Goal: Information Seeking & Learning: Learn about a topic

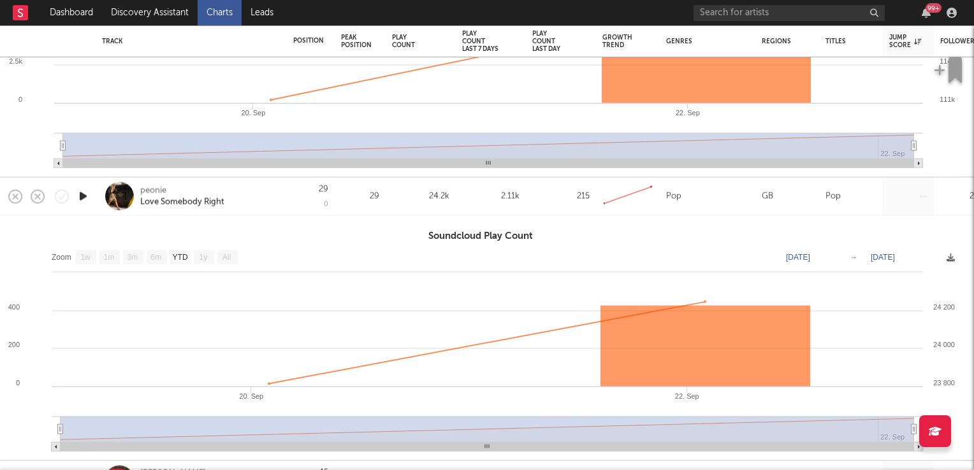
select select "1w"
drag, startPoint x: 0, startPoint y: 0, endPoint x: 161, endPoint y: 11, distance: 161.6
click at [161, 11] on link "Discovery Assistant" at bounding box center [150, 12] width 96 height 25
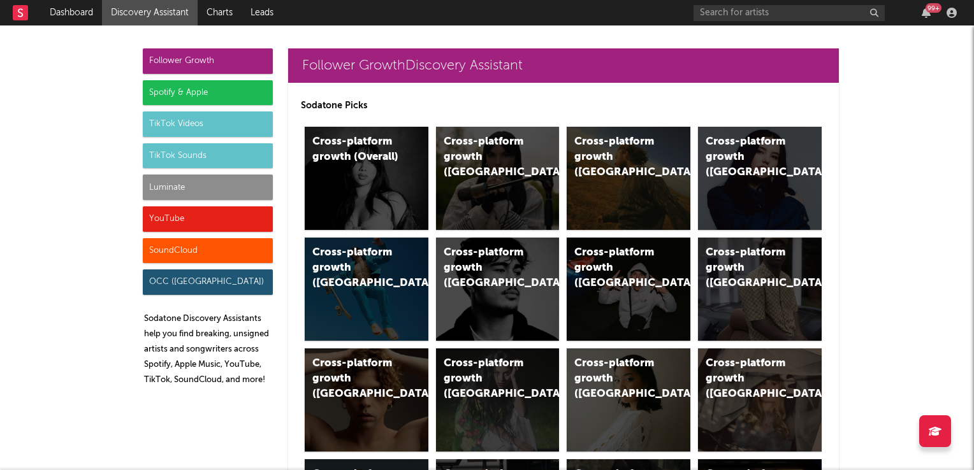
click at [161, 155] on div "TikTok Sounds" at bounding box center [208, 155] width 130 height 25
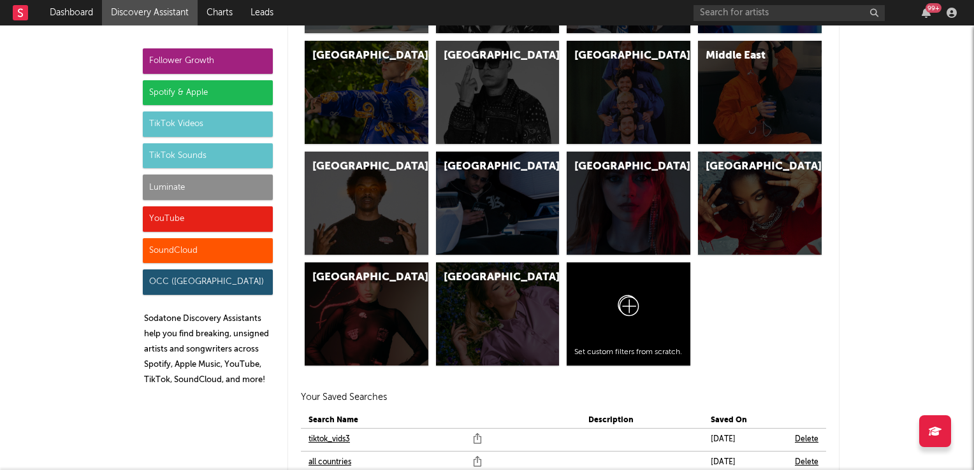
scroll to position [4642, 0]
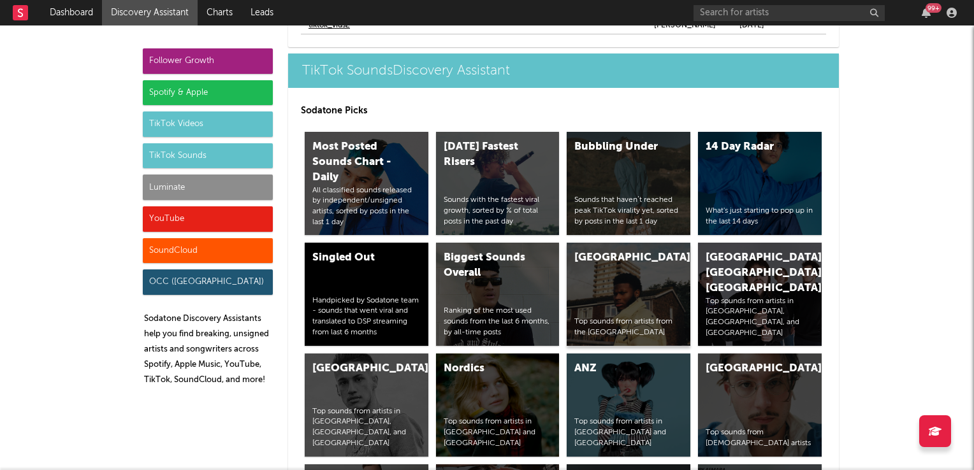
click at [586, 287] on div "United Kingdom Top sounds from artists from the United Kingdom" at bounding box center [629, 294] width 124 height 103
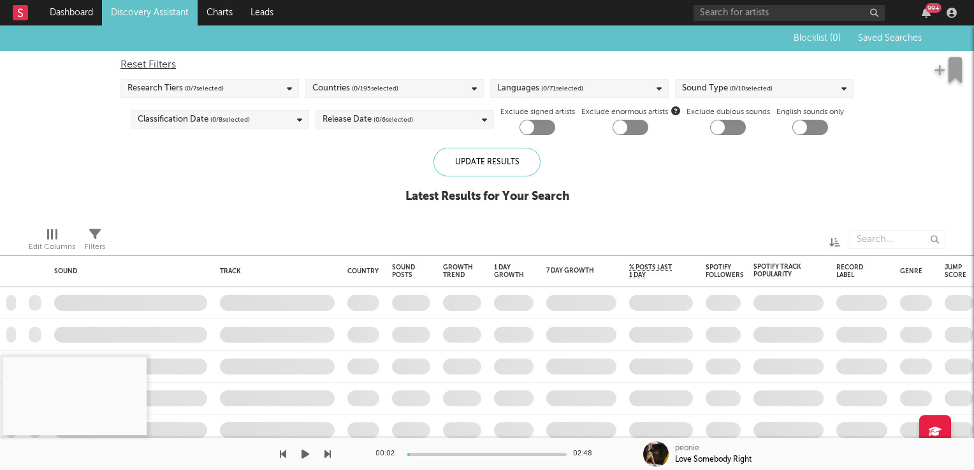
checkbox input "true"
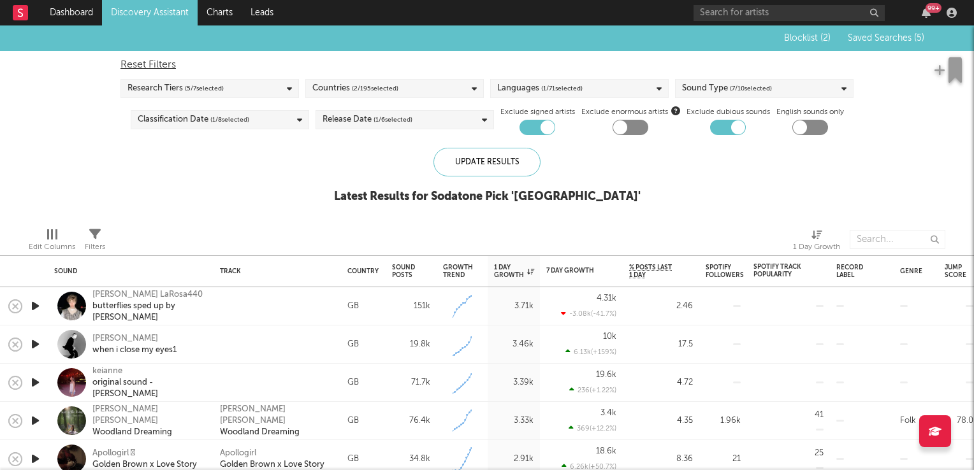
click at [33, 384] on icon "button" at bounding box center [35, 383] width 13 height 16
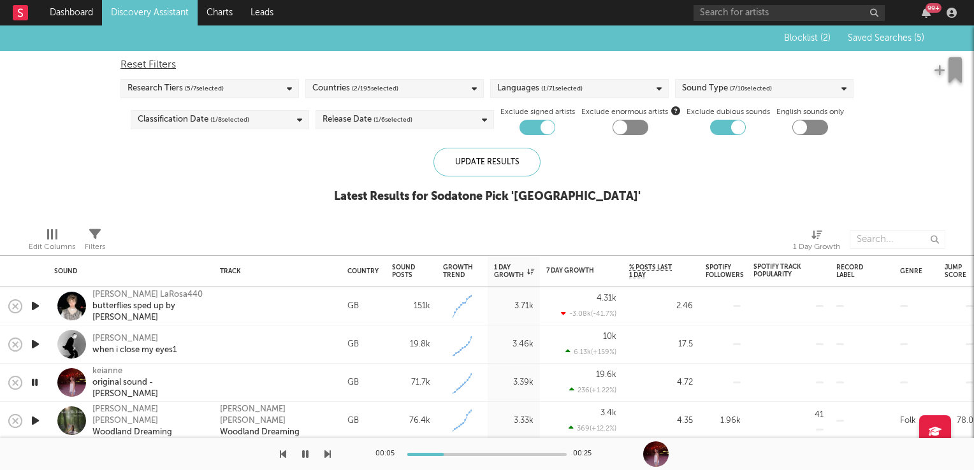
click at [33, 384] on icon "button" at bounding box center [35, 383] width 12 height 16
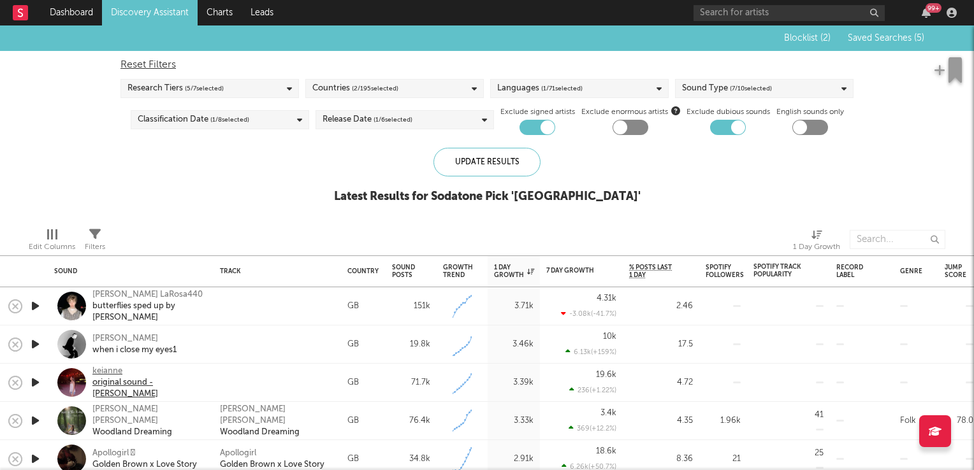
click at [99, 376] on div "keianne" at bounding box center [148, 371] width 112 height 11
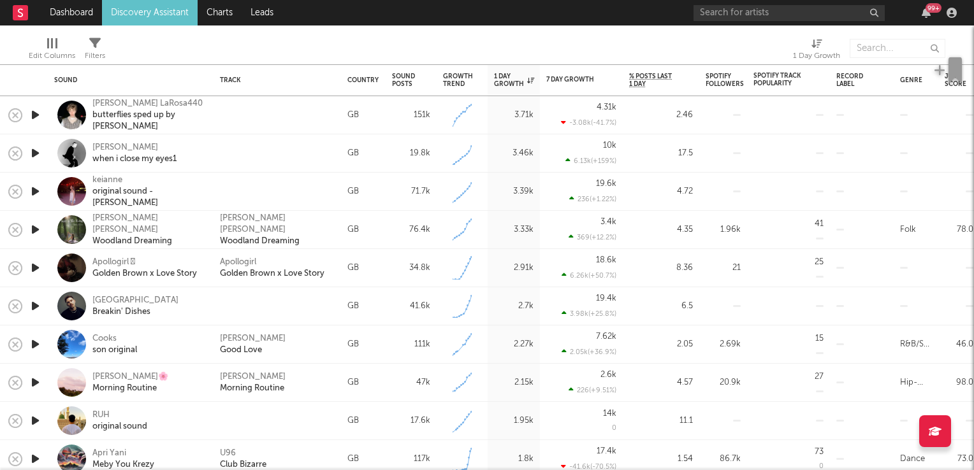
click at [41, 228] on icon "button" at bounding box center [35, 230] width 13 height 16
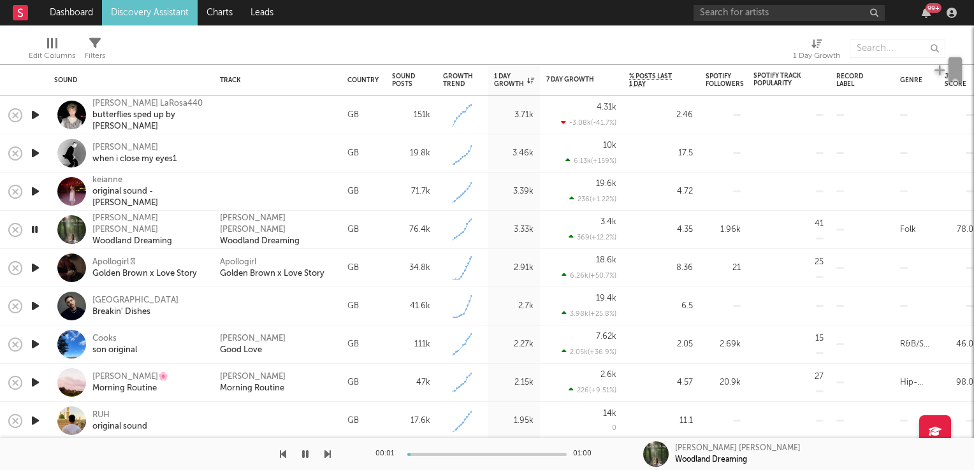
click at [41, 228] on icon "button" at bounding box center [35, 230] width 12 height 16
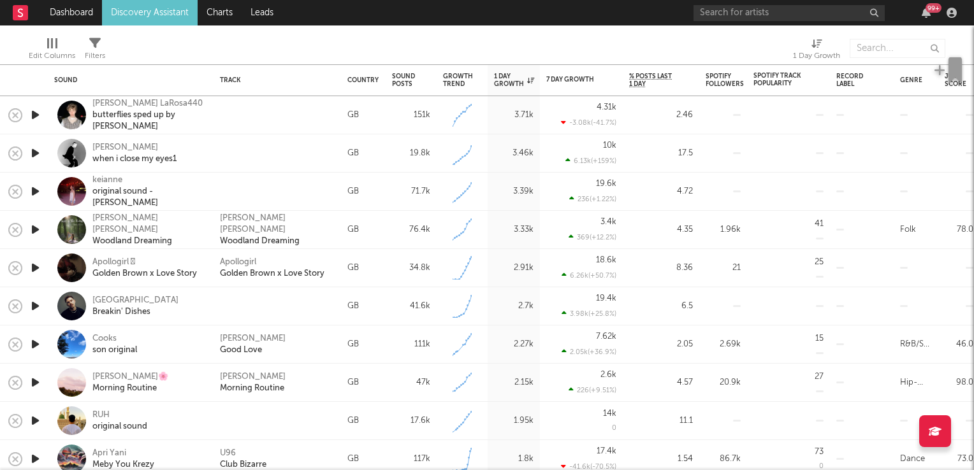
click at [33, 266] on icon "button" at bounding box center [35, 268] width 13 height 16
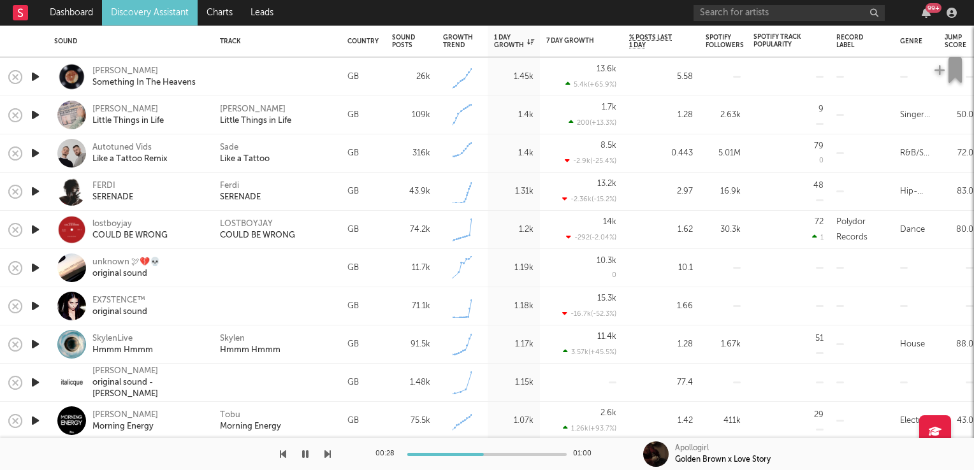
click at [38, 192] on icon "button" at bounding box center [35, 192] width 13 height 16
click at [230, 186] on div "Ferdi" at bounding box center [229, 185] width 19 height 11
click at [34, 192] on icon "button" at bounding box center [35, 192] width 12 height 16
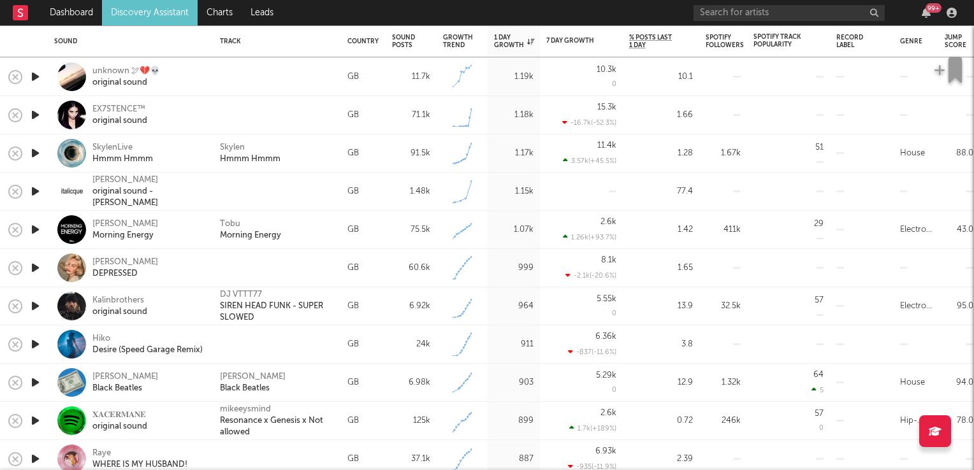
click at [36, 231] on icon "button" at bounding box center [35, 230] width 13 height 16
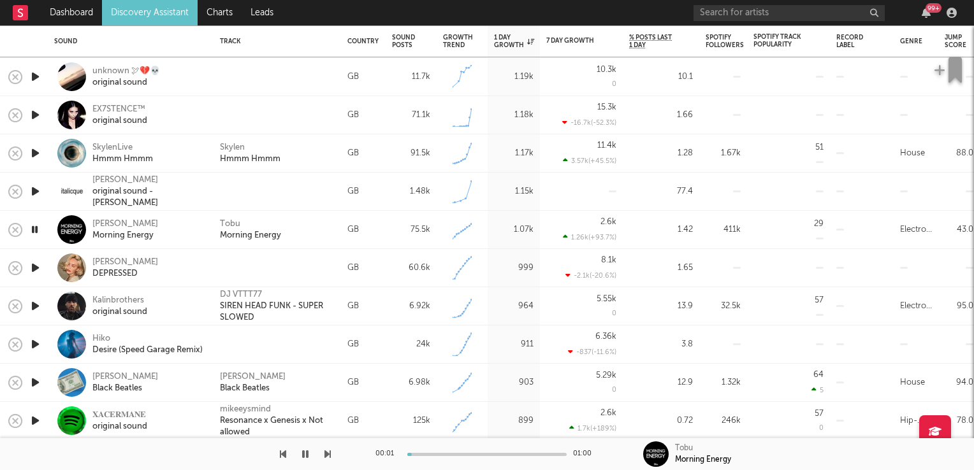
click at [36, 231] on icon "button" at bounding box center [35, 230] width 12 height 16
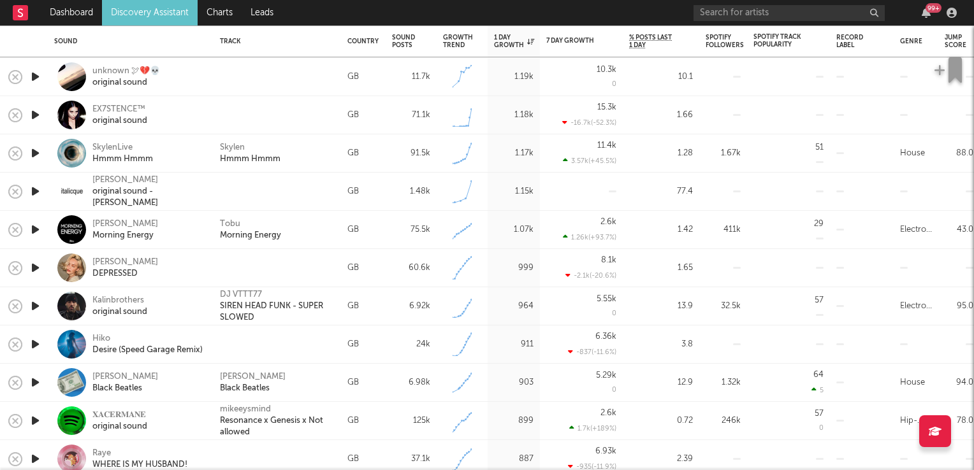
click at [34, 307] on icon "button" at bounding box center [35, 306] width 13 height 16
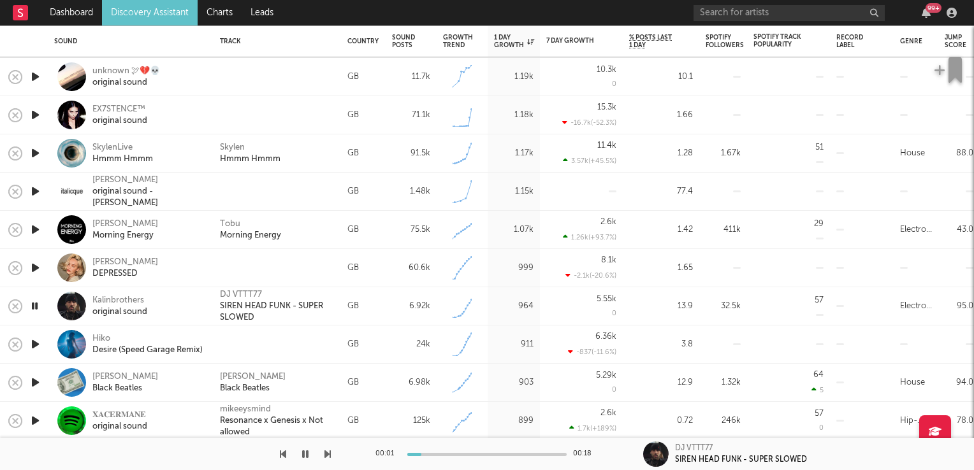
click at [34, 307] on icon "button" at bounding box center [35, 306] width 12 height 16
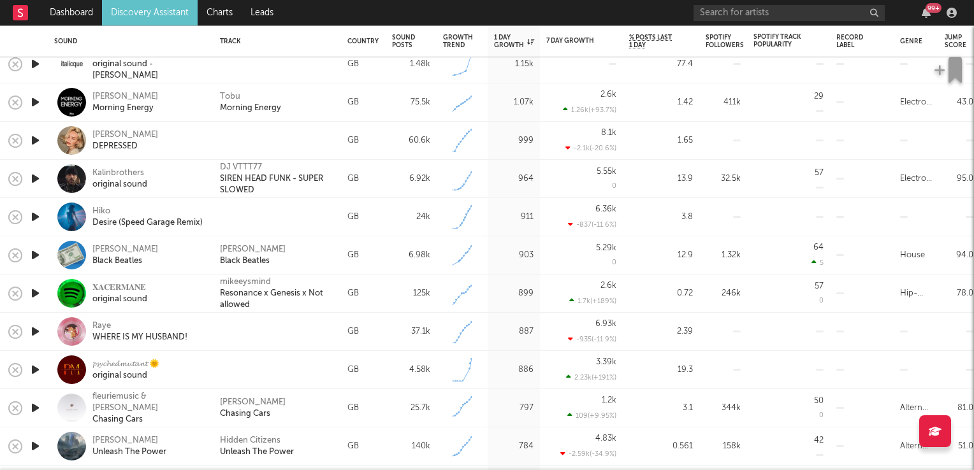
click at [31, 254] on icon "button" at bounding box center [35, 255] width 13 height 16
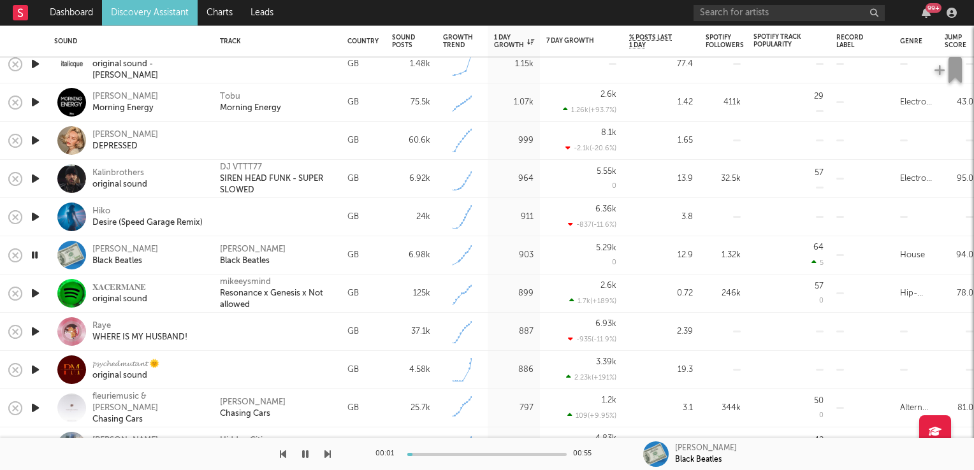
click at [31, 254] on icon "button" at bounding box center [35, 255] width 12 height 16
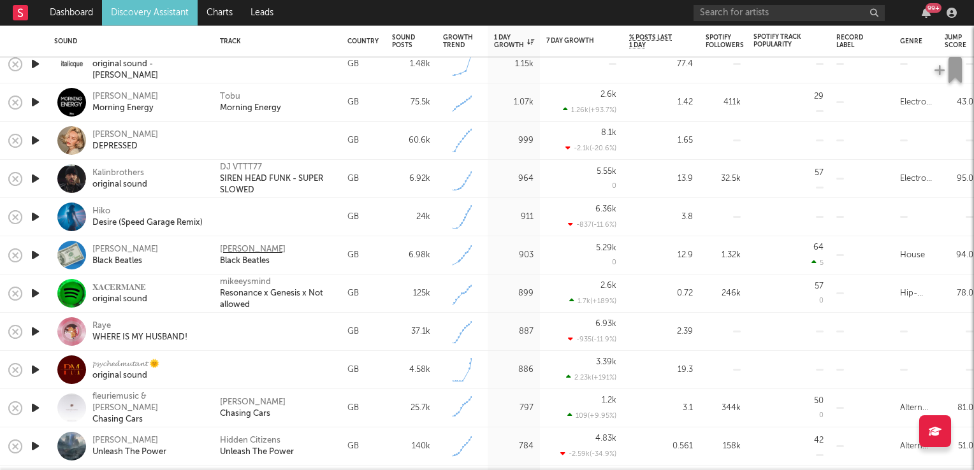
click at [245, 245] on div "Leo Walt" at bounding box center [253, 249] width 66 height 11
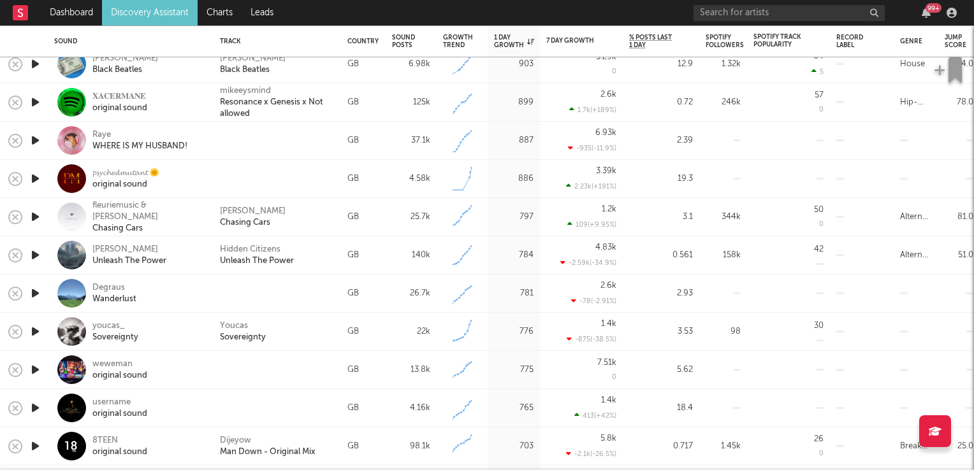
click at [38, 216] on icon "button" at bounding box center [35, 217] width 13 height 16
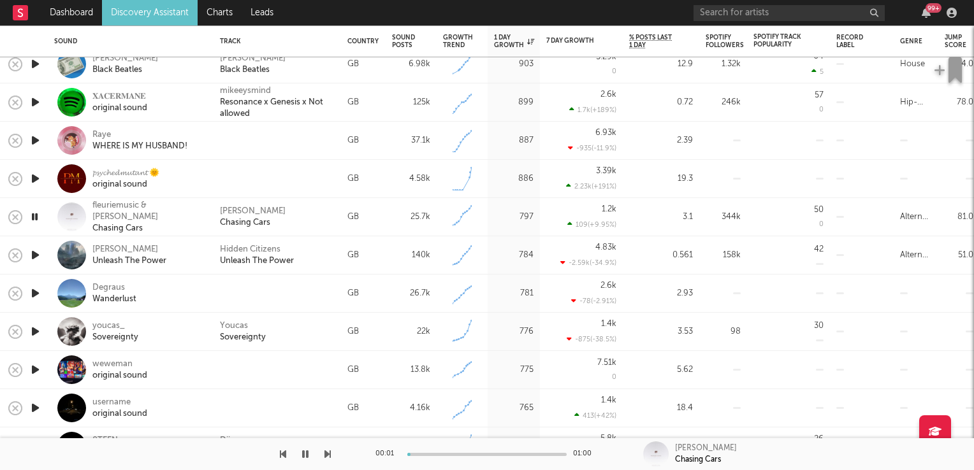
click at [38, 216] on icon "button" at bounding box center [35, 217] width 12 height 16
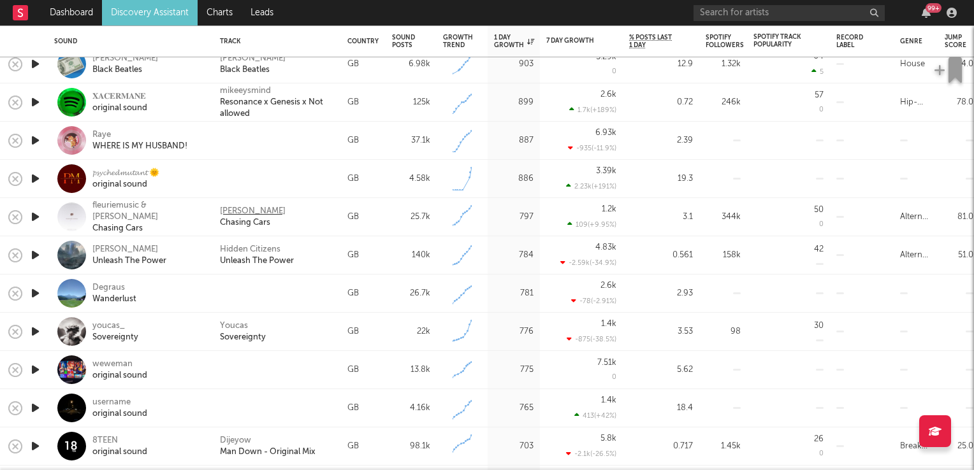
click at [235, 212] on div "Tommee Profitt" at bounding box center [253, 211] width 66 height 11
click at [36, 294] on icon "button" at bounding box center [35, 293] width 13 height 16
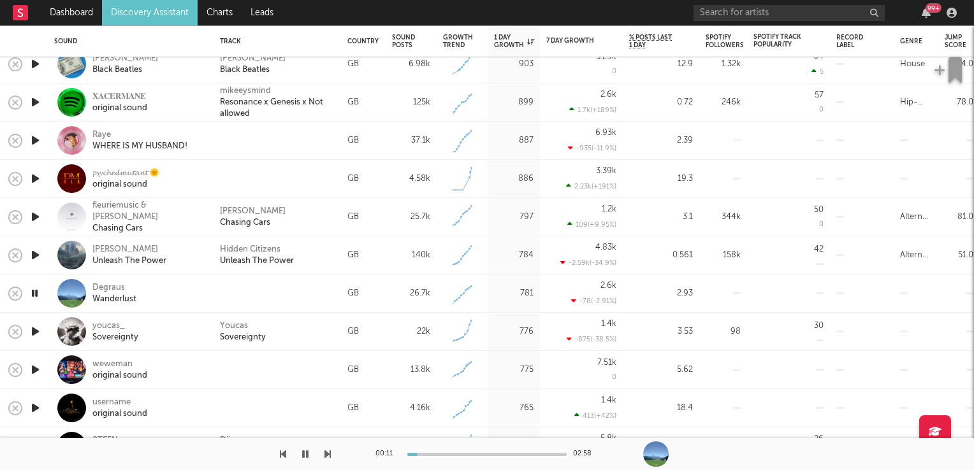
click at [36, 294] on icon "button" at bounding box center [35, 293] width 12 height 16
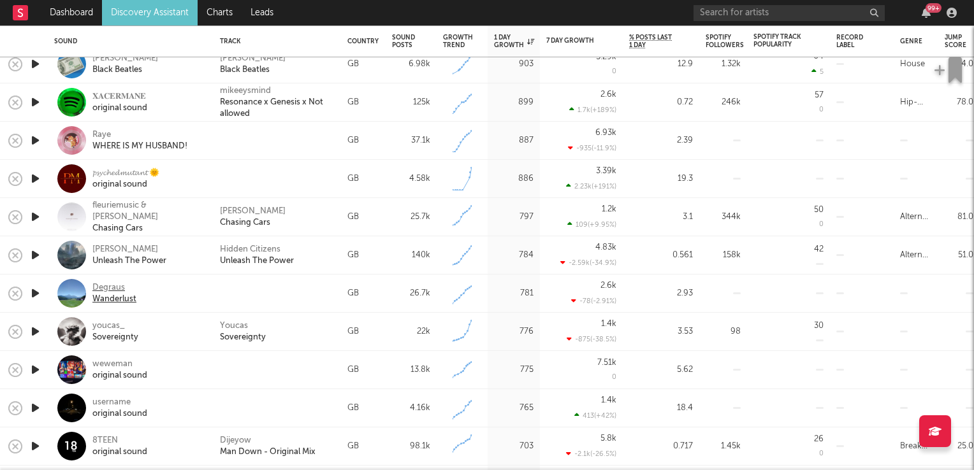
click at [124, 290] on div "Degraus" at bounding box center [114, 287] width 44 height 11
click at [38, 334] on icon "button" at bounding box center [35, 332] width 13 height 16
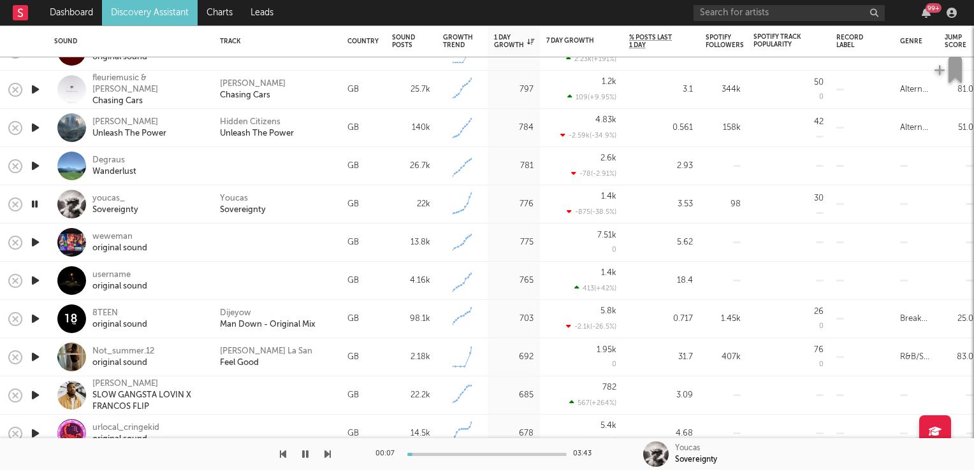
click at [36, 317] on icon "button" at bounding box center [35, 319] width 13 height 16
click at [36, 317] on icon "button" at bounding box center [35, 319] width 12 height 16
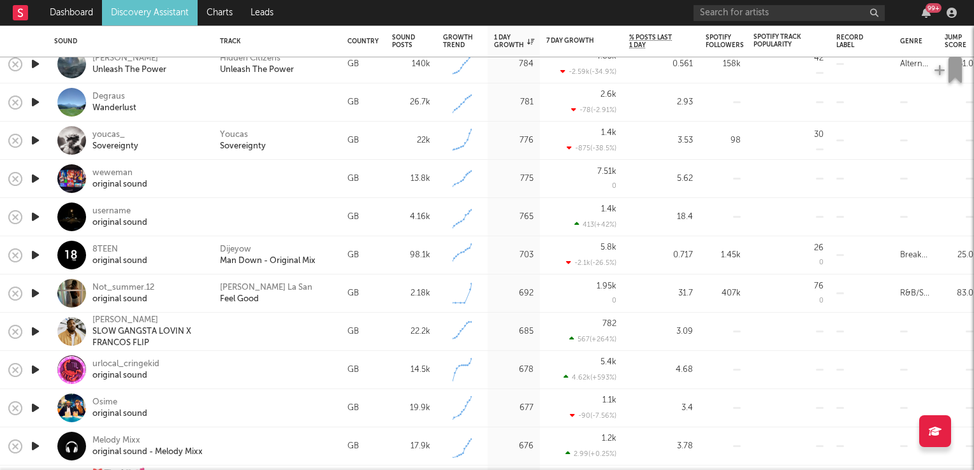
click at [33, 333] on icon "button" at bounding box center [35, 332] width 13 height 16
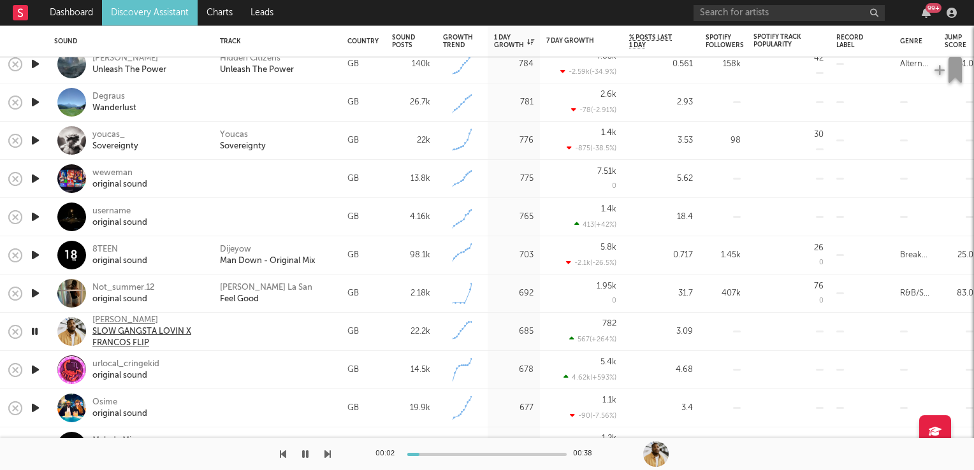
click at [107, 319] on div "FRANCO" at bounding box center [148, 320] width 112 height 11
click at [33, 333] on icon "button" at bounding box center [35, 332] width 12 height 16
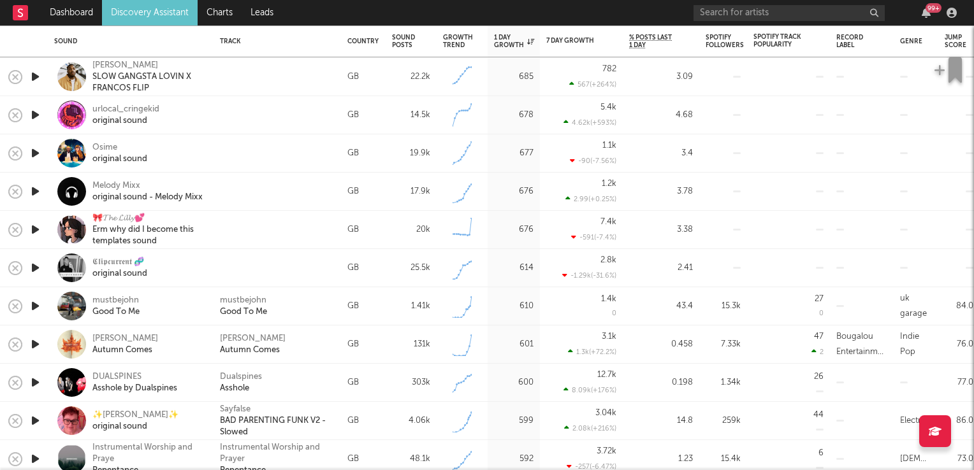
click at [37, 307] on icon "button" at bounding box center [35, 306] width 13 height 16
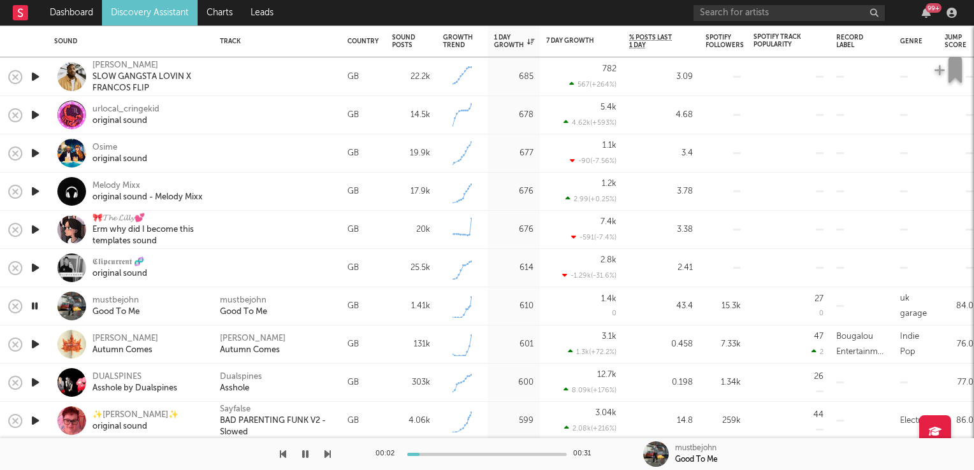
click at [36, 307] on icon "button" at bounding box center [35, 306] width 12 height 16
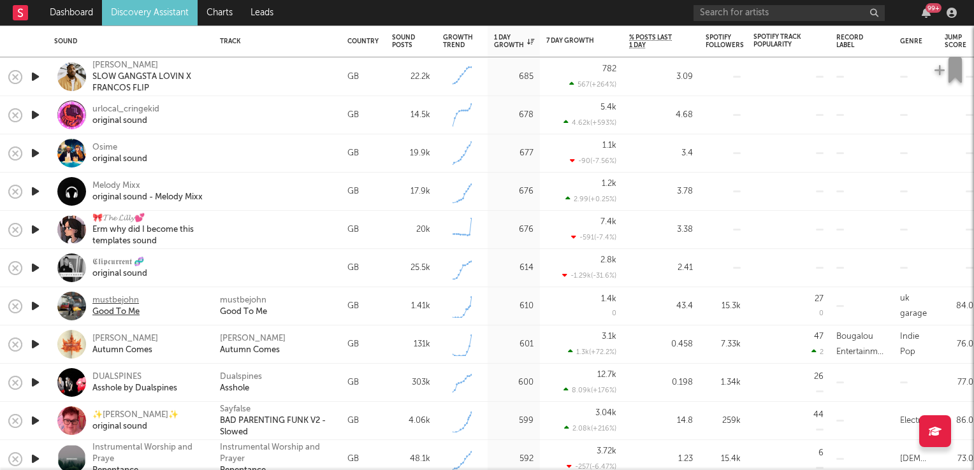
click at [117, 302] on div "mustbejohn" at bounding box center [115, 300] width 47 height 11
click at [235, 300] on div "mustbejohn" at bounding box center [243, 300] width 47 height 11
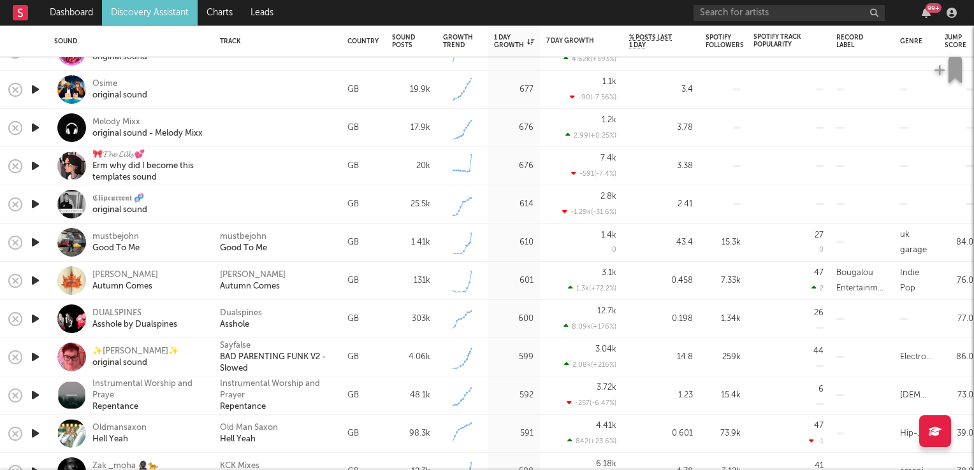
click at [35, 242] on icon "button" at bounding box center [35, 243] width 13 height 16
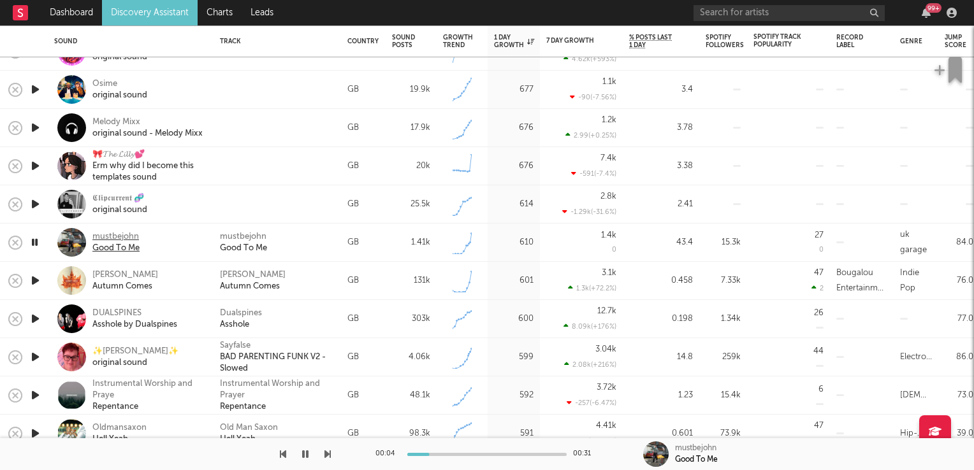
click at [112, 247] on div "Good To Me" at bounding box center [115, 248] width 47 height 11
click at [307, 453] on icon "button" at bounding box center [305, 454] width 6 height 10
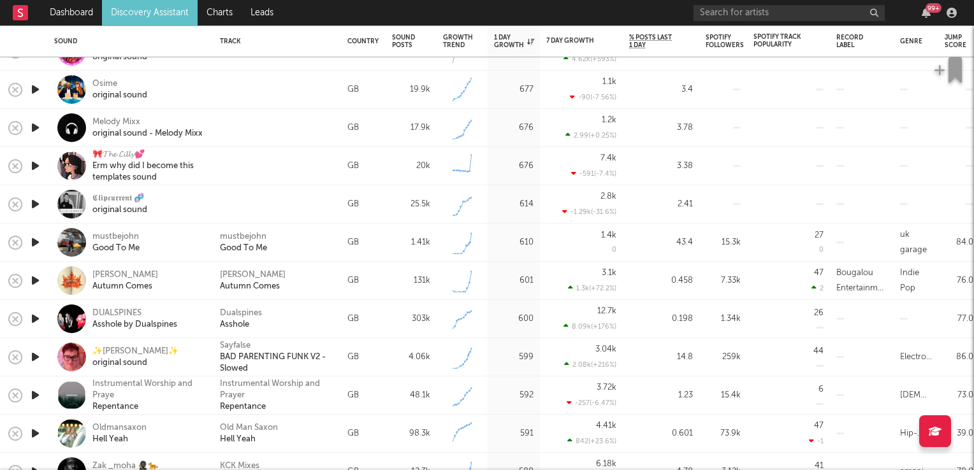
click at [33, 282] on icon "button" at bounding box center [35, 281] width 13 height 16
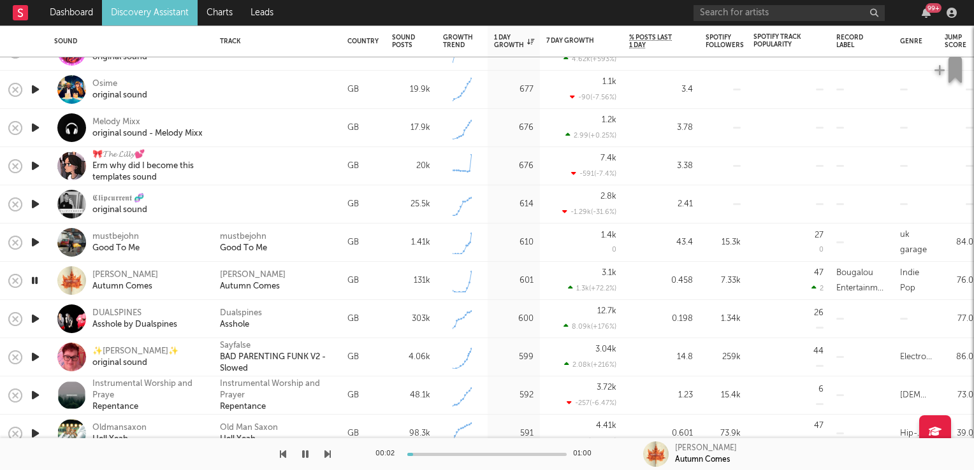
click at [33, 282] on icon "button" at bounding box center [35, 281] width 12 height 16
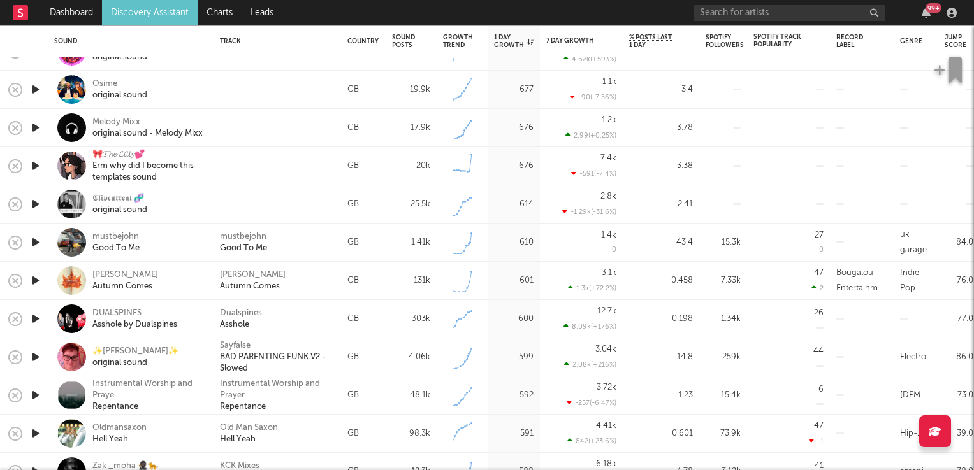
click at [242, 274] on div "David Gramberg" at bounding box center [253, 275] width 66 height 11
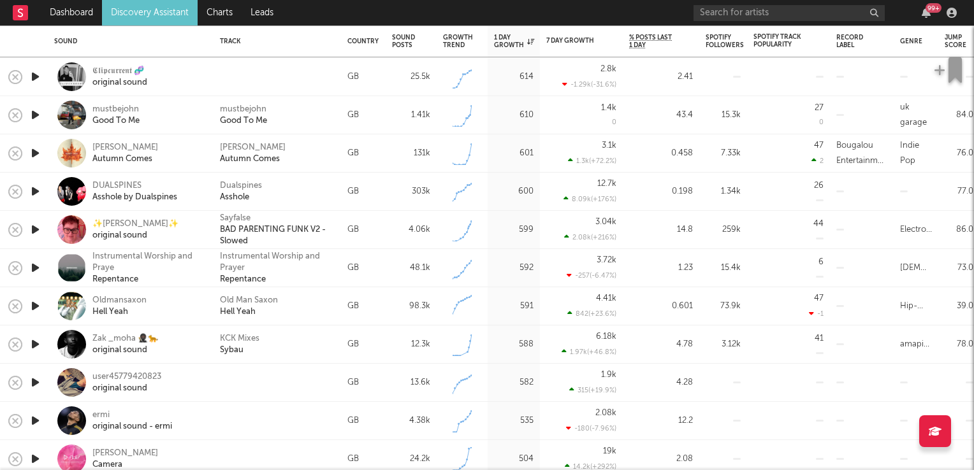
click at [36, 308] on icon "button" at bounding box center [35, 306] width 13 height 16
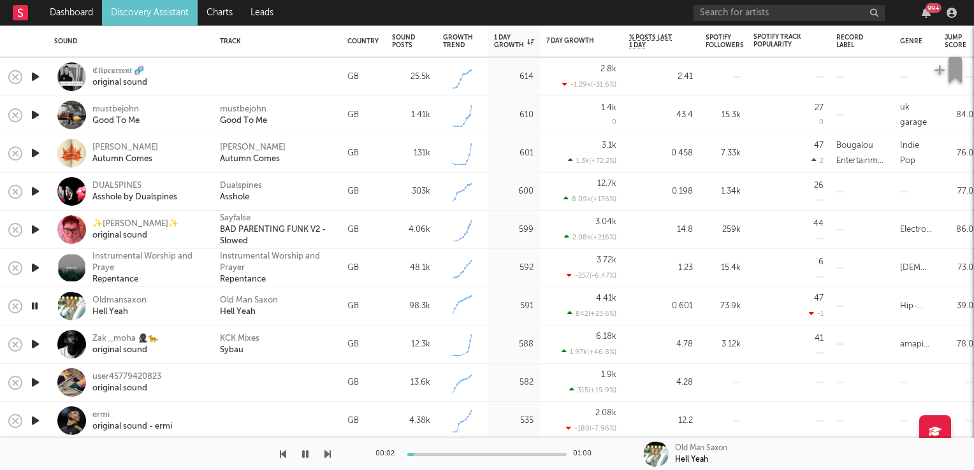
click at [31, 347] on icon "button" at bounding box center [35, 344] width 13 height 16
click at [31, 347] on icon "button" at bounding box center [35, 344] width 12 height 16
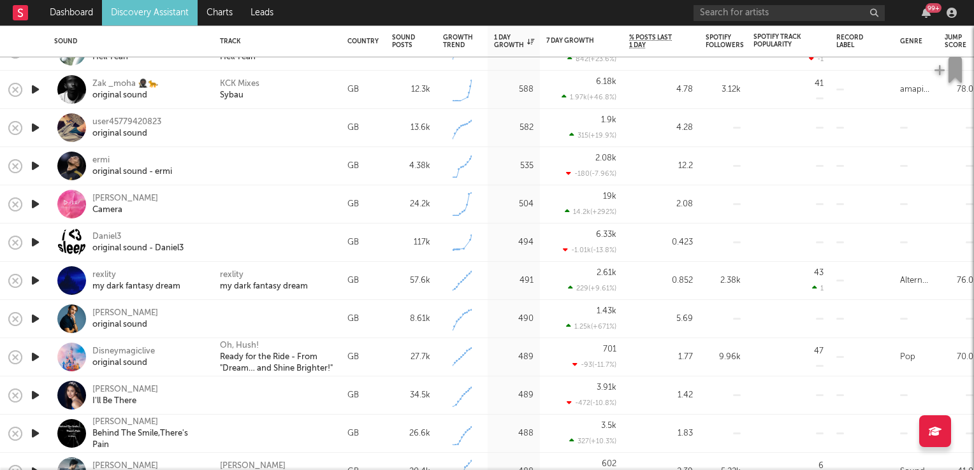
click at [34, 317] on icon "button" at bounding box center [35, 319] width 13 height 16
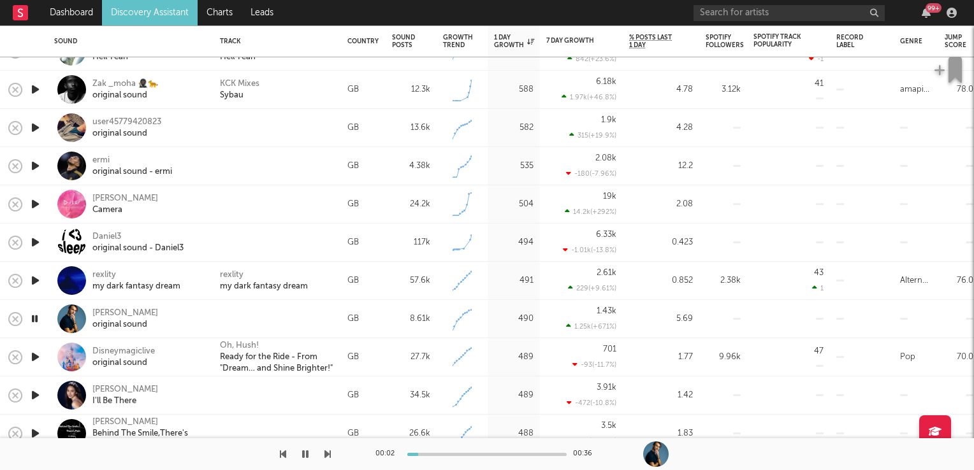
click at [34, 317] on icon "button" at bounding box center [35, 319] width 12 height 16
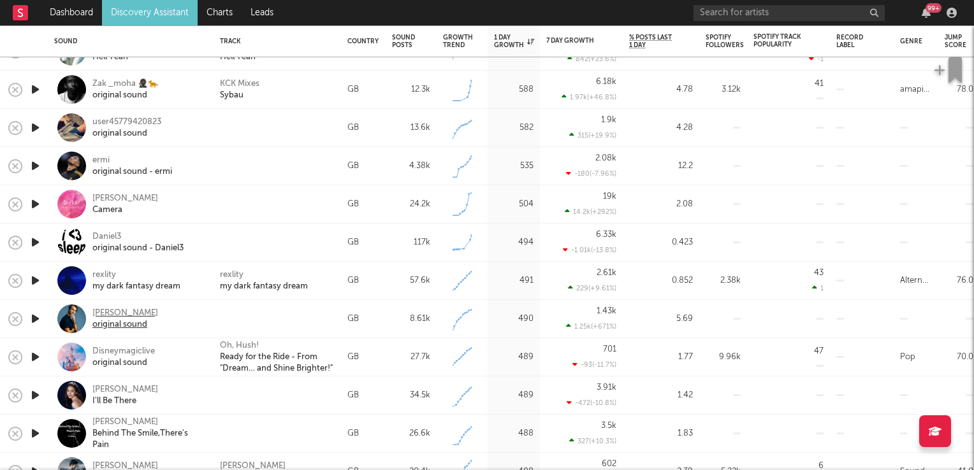
click at [117, 311] on div "Luke Burr" at bounding box center [125, 313] width 66 height 11
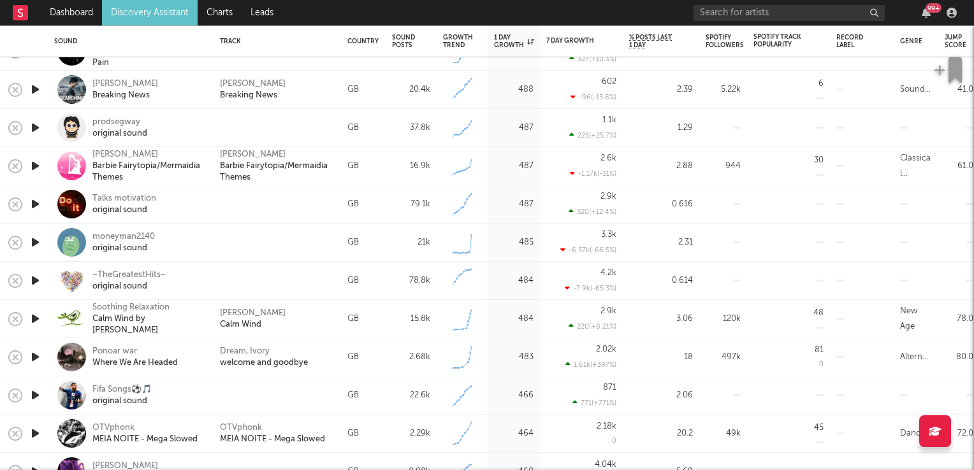
click at [36, 320] on icon "button" at bounding box center [35, 319] width 13 height 16
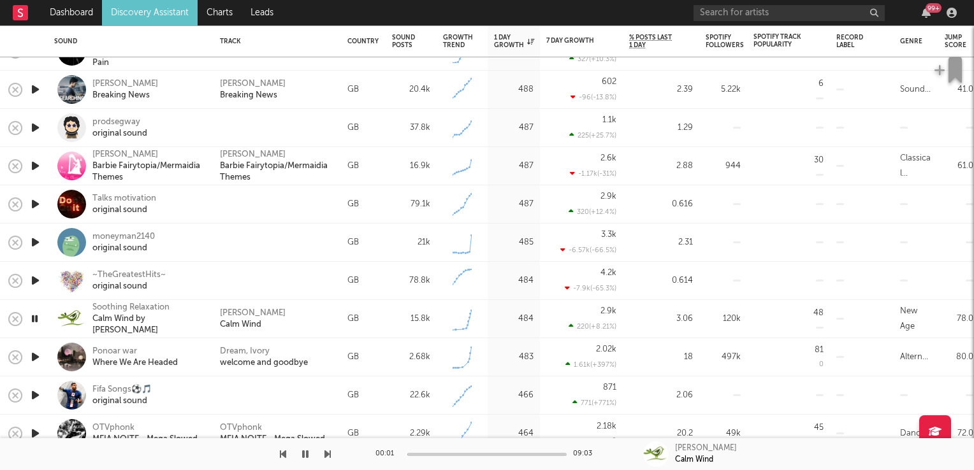
click at [36, 320] on icon "button" at bounding box center [35, 319] width 12 height 16
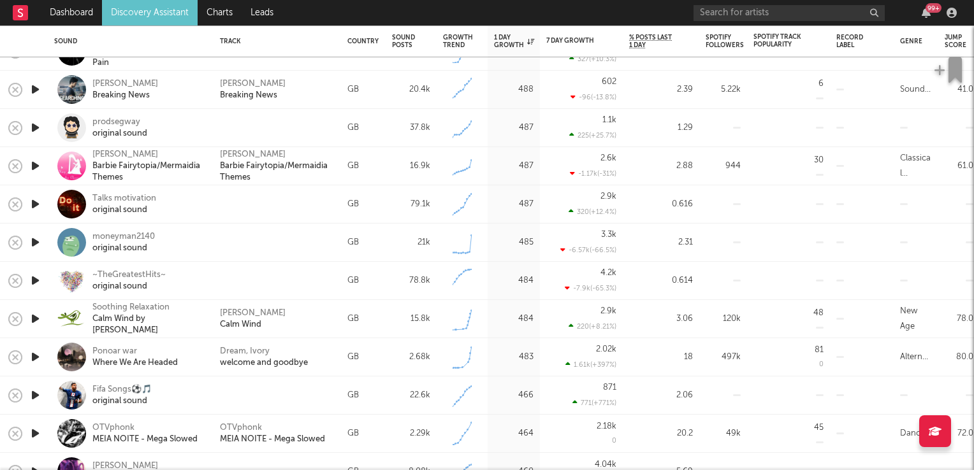
click at [36, 355] on icon "button" at bounding box center [35, 357] width 13 height 16
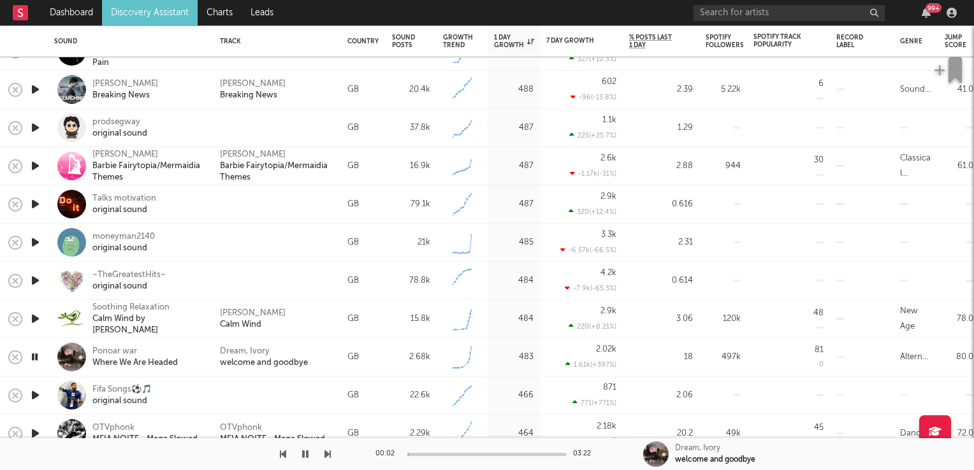
click at [36, 355] on icon "button" at bounding box center [35, 357] width 12 height 16
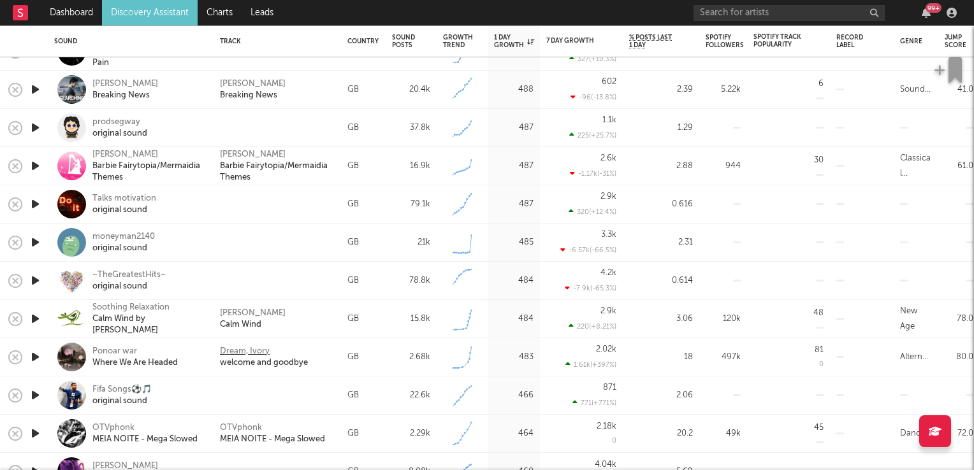
click at [231, 349] on div "Dream, Ivory" at bounding box center [245, 351] width 50 height 11
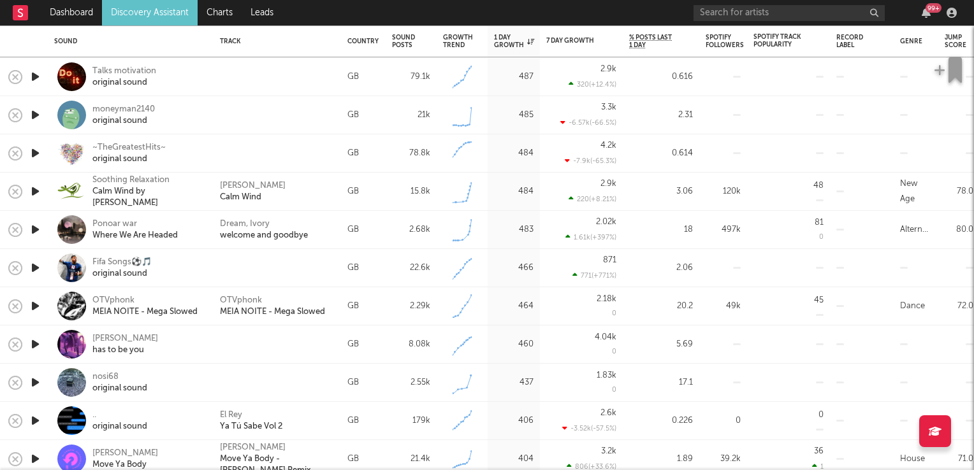
click at [32, 345] on icon "button" at bounding box center [35, 344] width 13 height 16
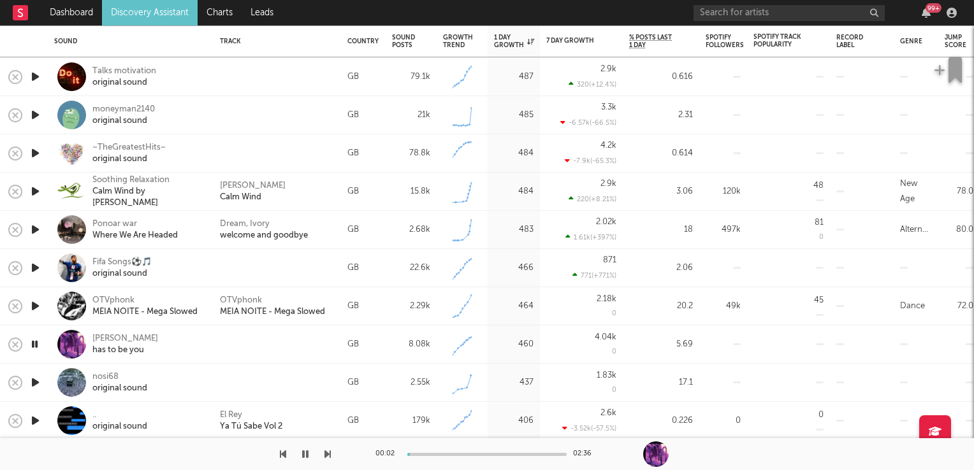
click at [32, 345] on icon "button" at bounding box center [35, 344] width 12 height 16
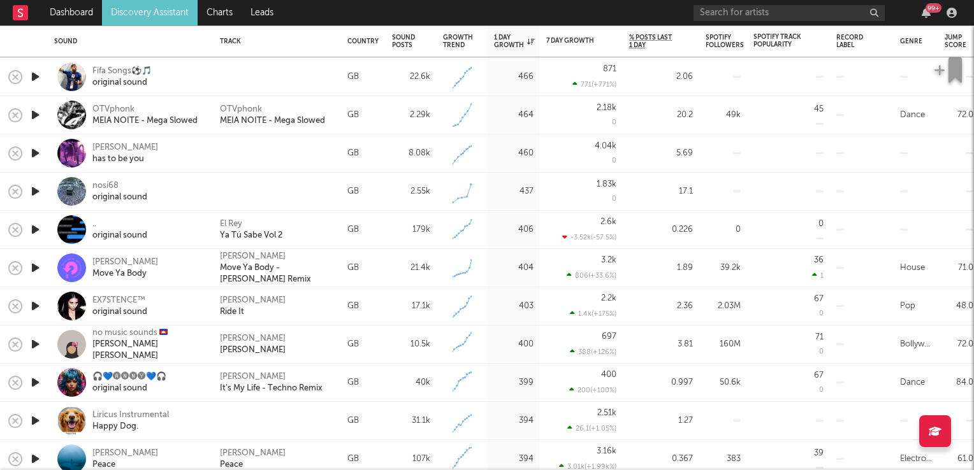
click at [33, 308] on icon "button" at bounding box center [35, 306] width 13 height 16
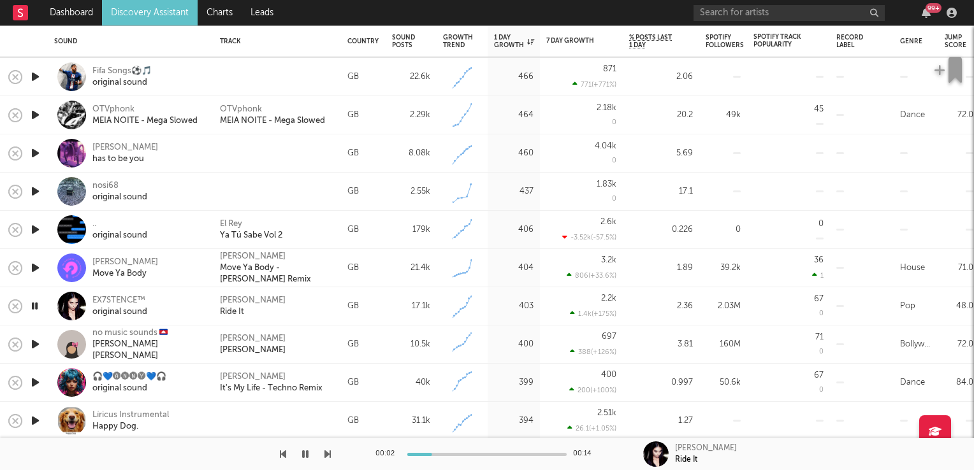
click at [33, 308] on icon "button" at bounding box center [35, 306] width 12 height 16
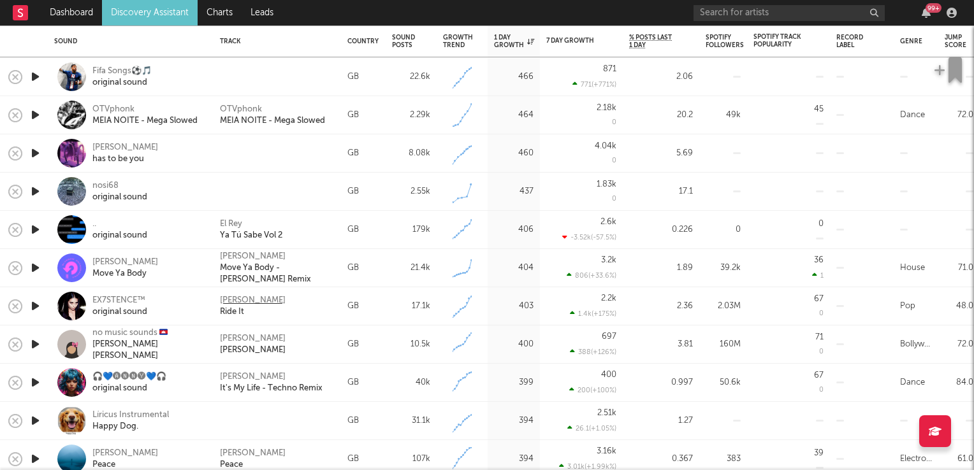
click at [229, 300] on div "Jay Sean" at bounding box center [253, 300] width 66 height 11
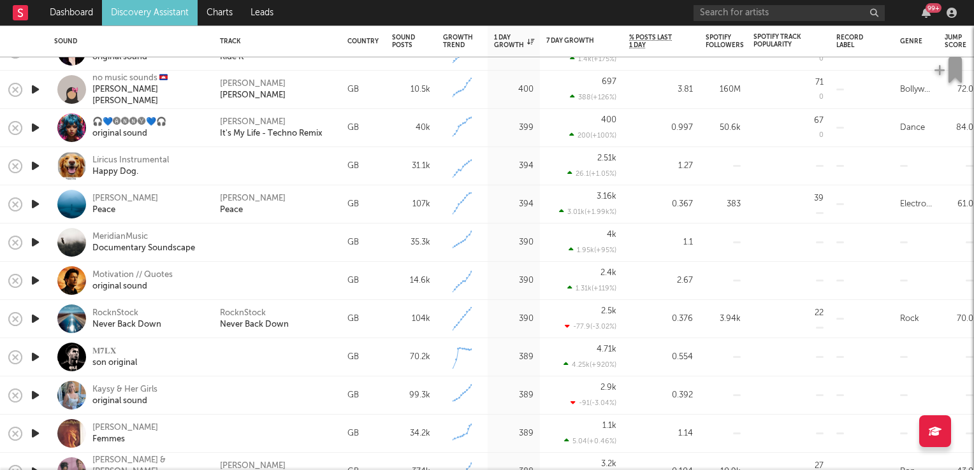
click at [34, 321] on icon "button" at bounding box center [35, 319] width 13 height 16
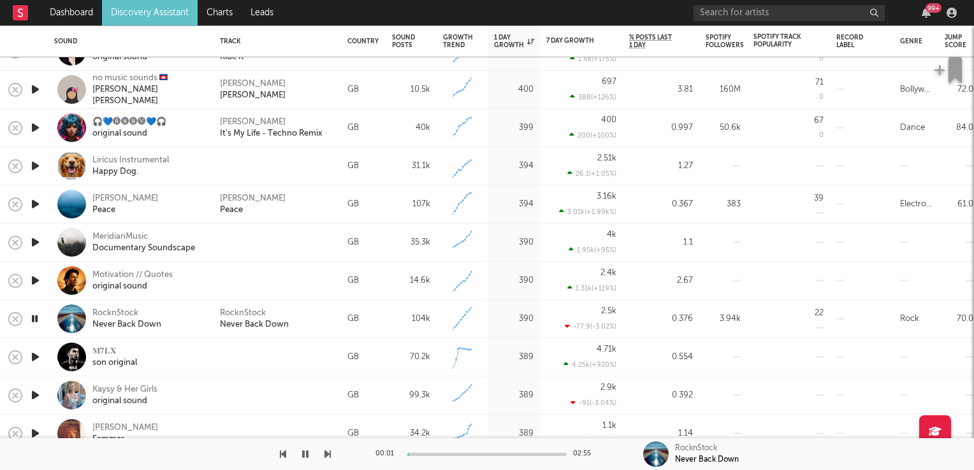
click at [34, 321] on icon "button" at bounding box center [35, 319] width 12 height 16
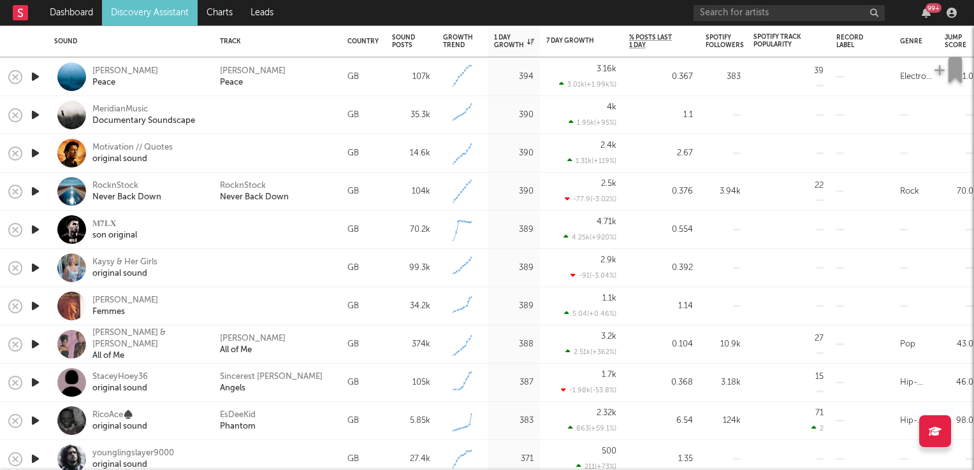
click at [38, 346] on icon "button" at bounding box center [35, 344] width 13 height 16
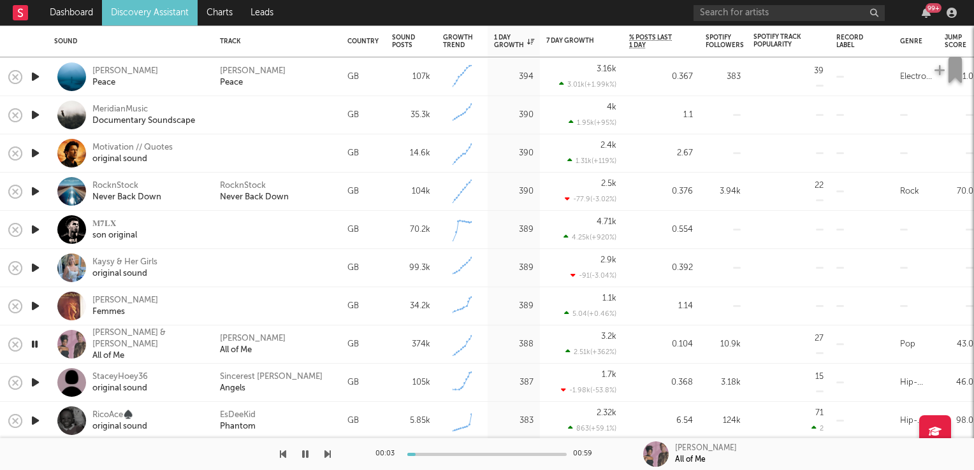
click at [38, 346] on icon "button" at bounding box center [35, 344] width 12 height 16
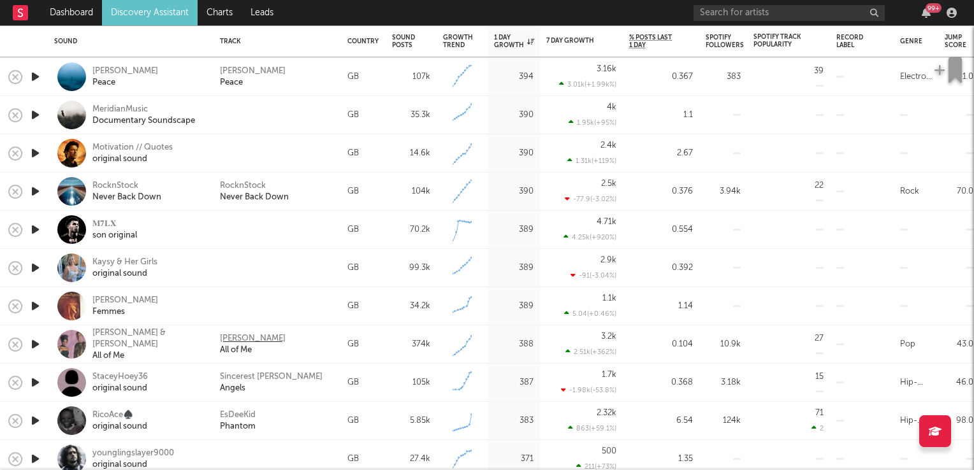
click at [240, 340] on div "Toby Gad" at bounding box center [253, 338] width 66 height 11
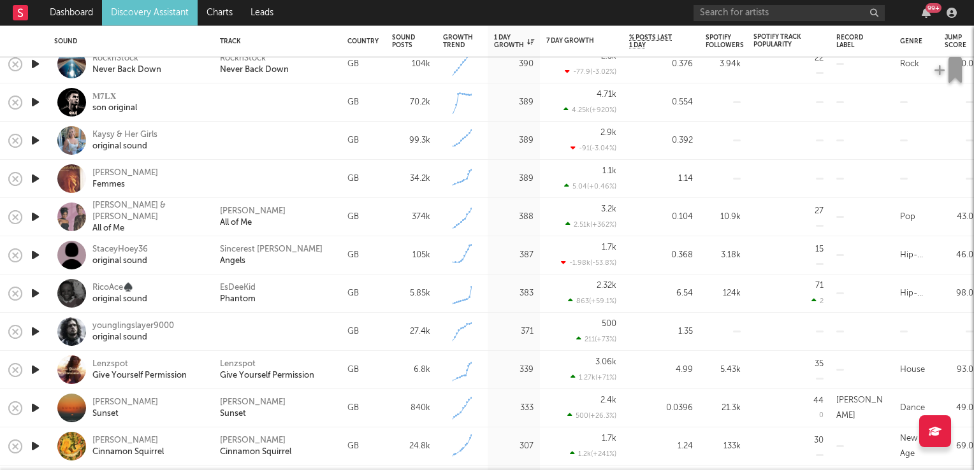
click at [33, 370] on icon "button" at bounding box center [35, 370] width 13 height 16
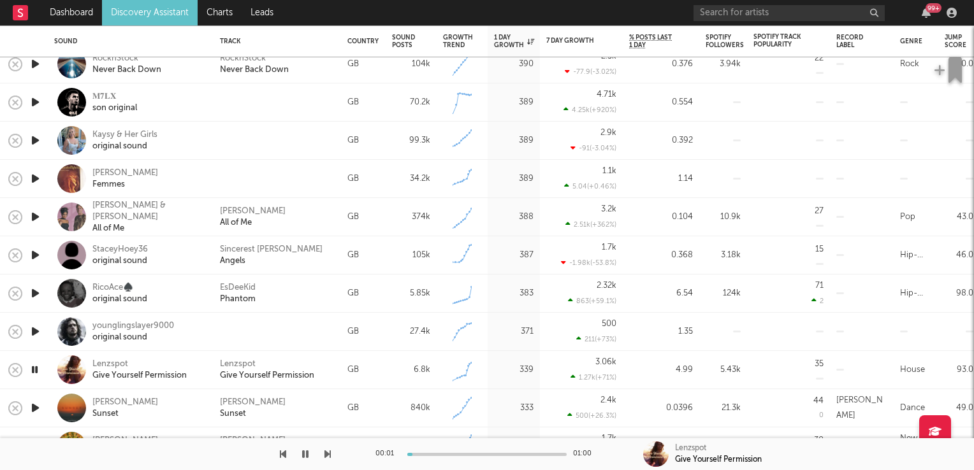
click at [33, 370] on icon "button" at bounding box center [35, 370] width 12 height 16
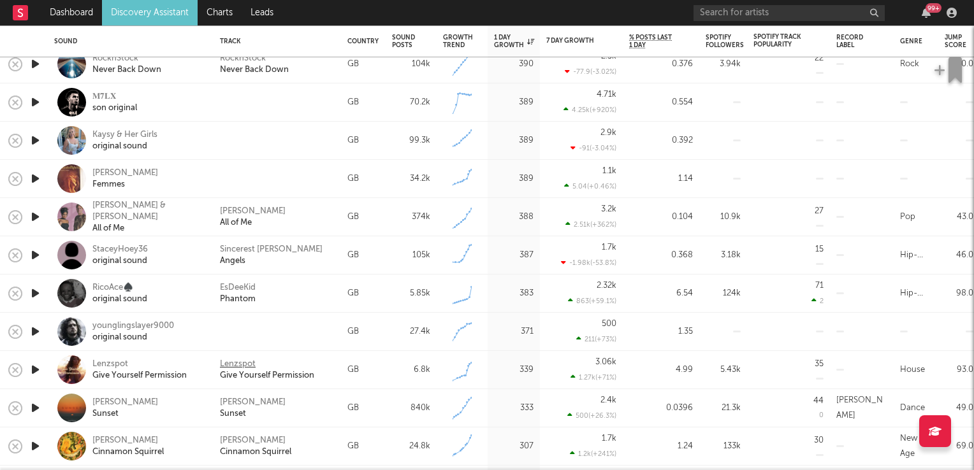
click at [240, 363] on div "Lenzspot" at bounding box center [238, 364] width 36 height 11
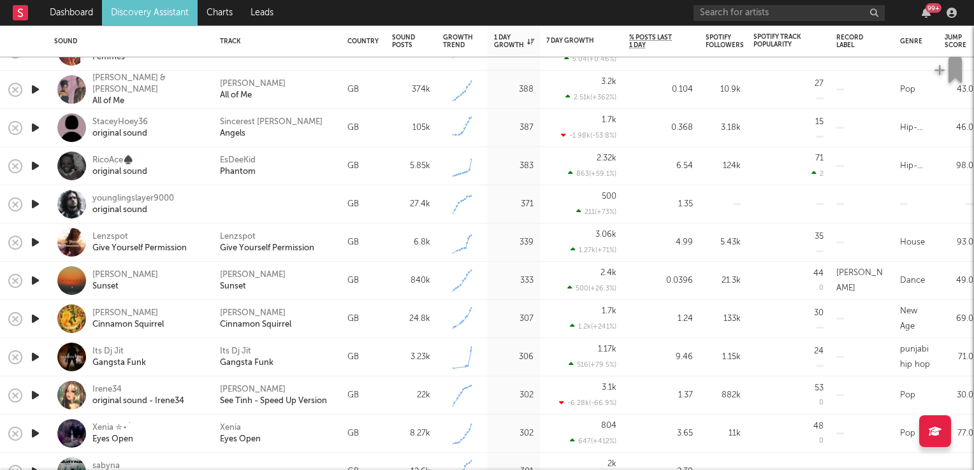
click at [35, 320] on icon "button" at bounding box center [35, 319] width 13 height 16
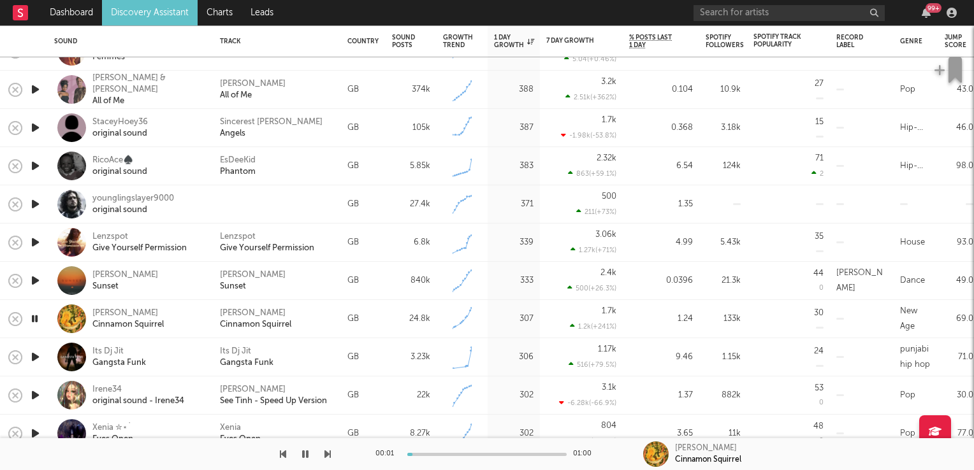
click at [35, 320] on icon "button" at bounding box center [35, 319] width 12 height 16
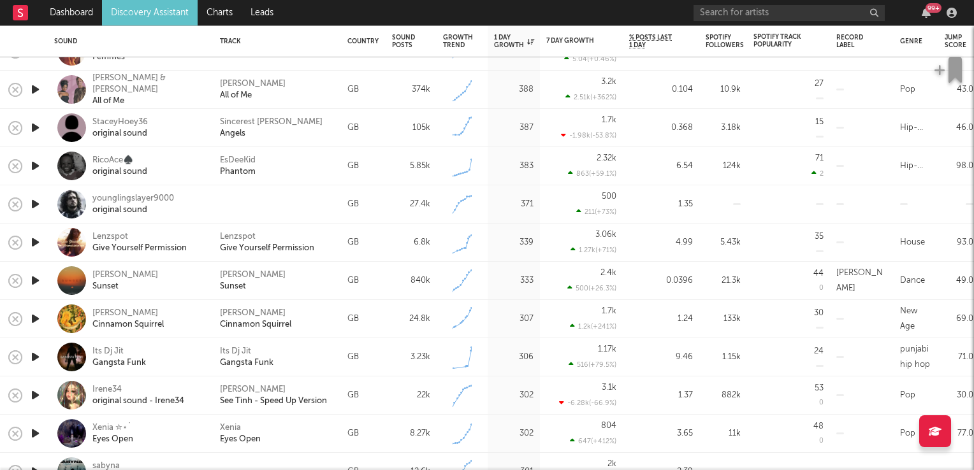
click at [38, 357] on icon "button" at bounding box center [35, 357] width 13 height 16
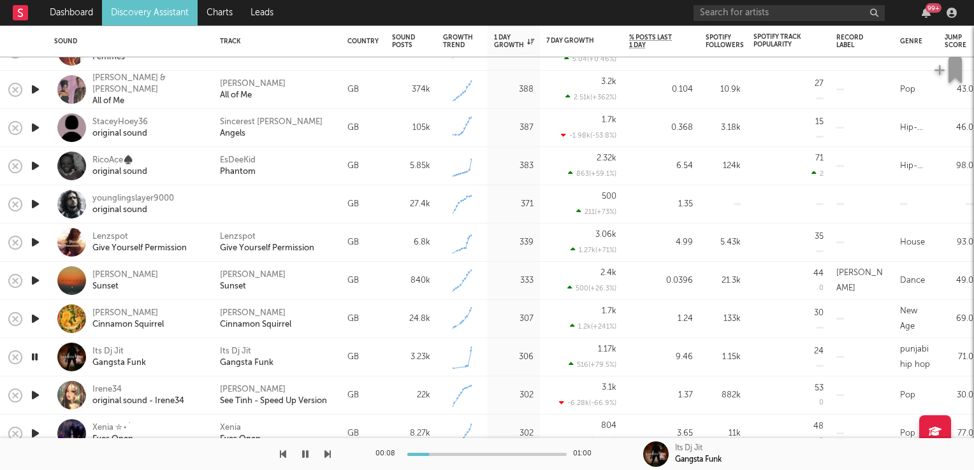
click at [38, 357] on icon "button" at bounding box center [35, 357] width 12 height 16
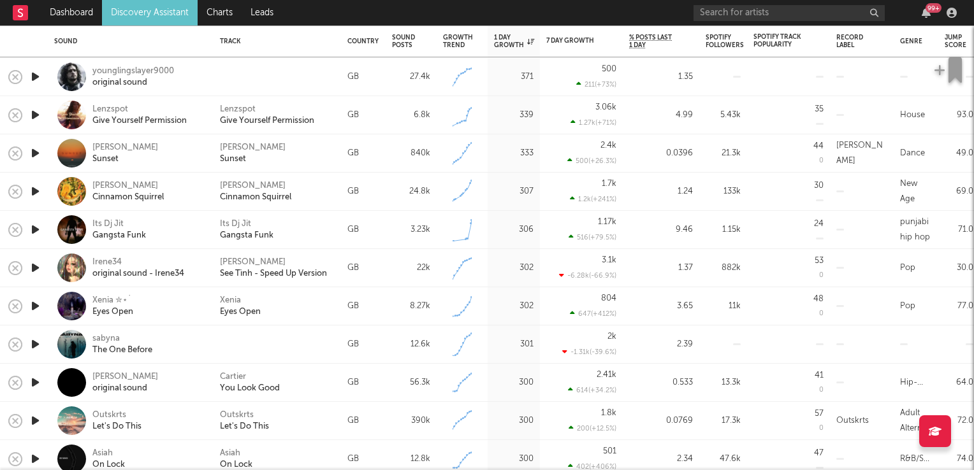
click at [34, 307] on icon "button" at bounding box center [35, 306] width 13 height 16
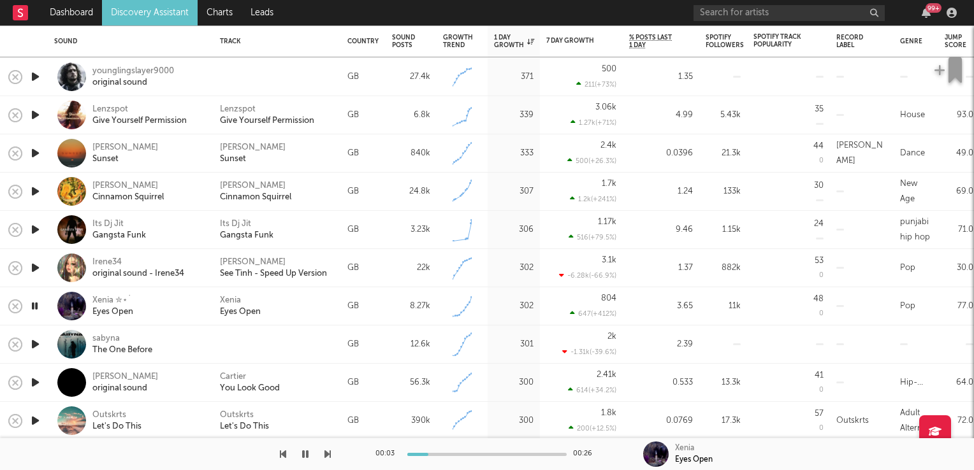
click at [34, 307] on icon "button" at bounding box center [35, 306] width 12 height 16
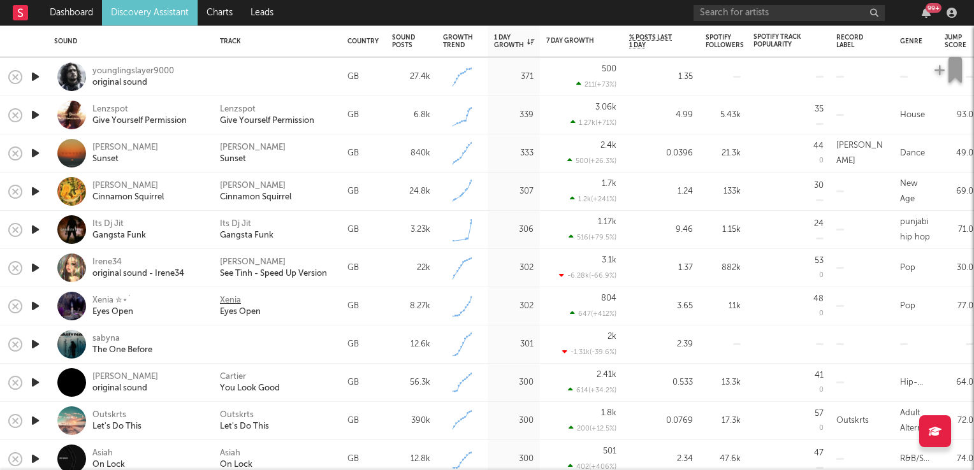
click at [232, 300] on div "Xenia" at bounding box center [230, 300] width 21 height 11
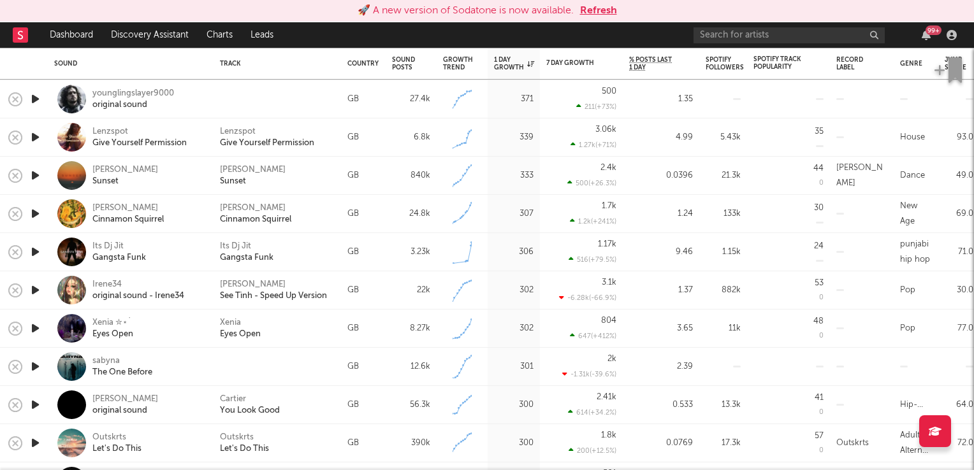
click at [607, 12] on button "Refresh" at bounding box center [598, 10] width 37 height 15
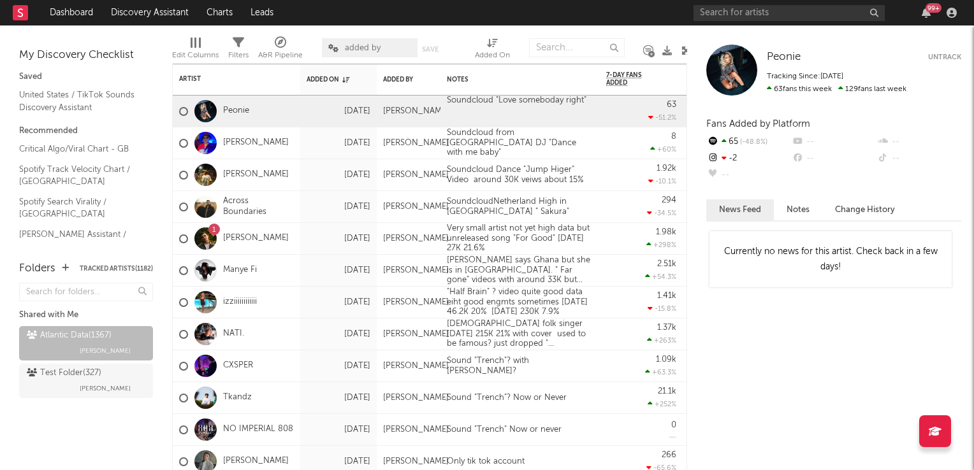
click at [686, 50] on icon at bounding box center [686, 51] width 10 height 10
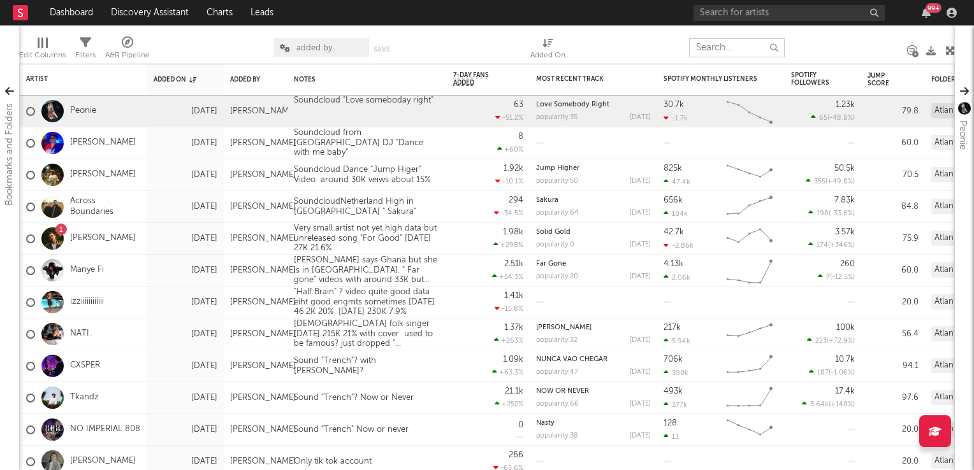
drag, startPoint x: 719, startPoint y: 50, endPoint x: 729, endPoint y: 52, distance: 10.5
click at [723, 50] on input "text" at bounding box center [737, 47] width 96 height 19
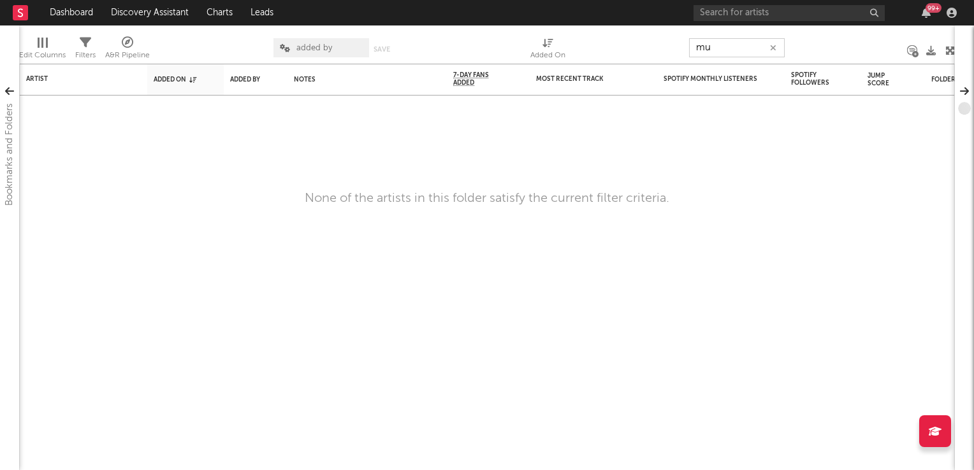
type input "m"
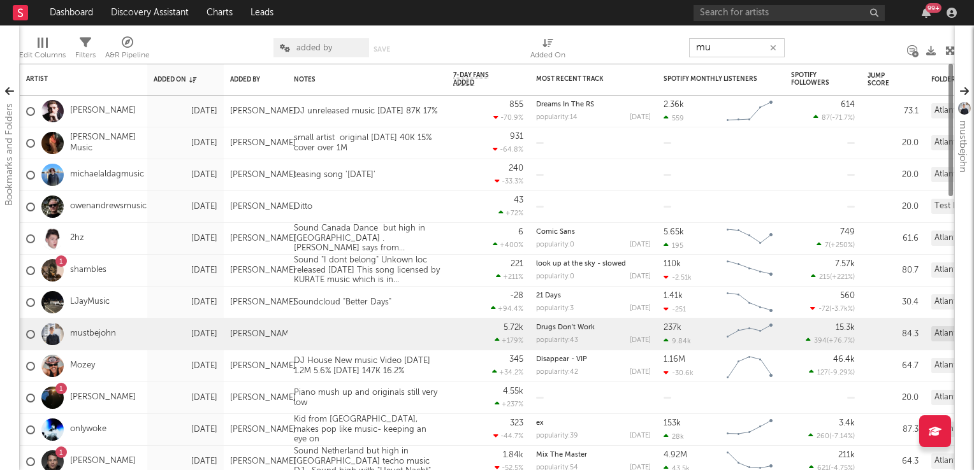
type input "m"
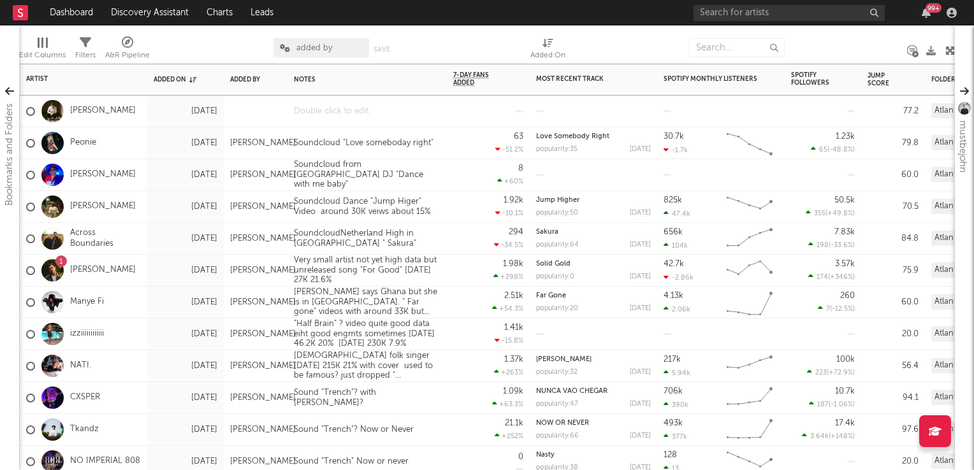
click at [346, 110] on div at bounding box center [366, 111] width 159 height 31
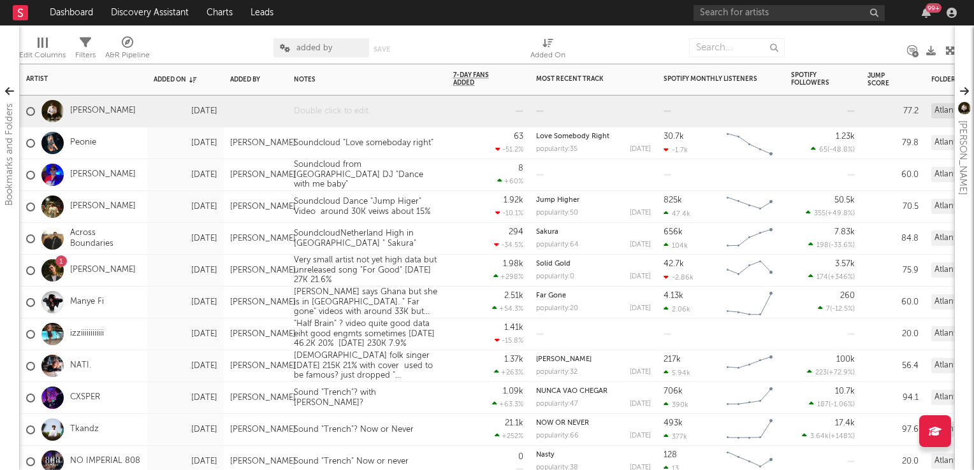
click at [382, 110] on div at bounding box center [366, 111] width 159 height 31
click at [353, 114] on div "Sound Germany but High in Uk "Autumn" at bounding box center [366, 114] width 159 height 36
click at [465, 196] on div "1.92k -10.1 %" at bounding box center [488, 206] width 70 height 31
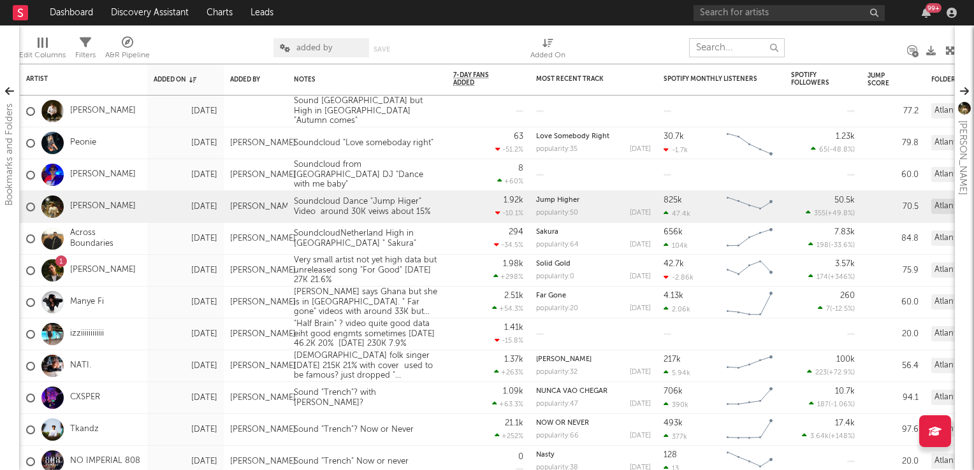
click at [710, 48] on input "text" at bounding box center [737, 47] width 96 height 19
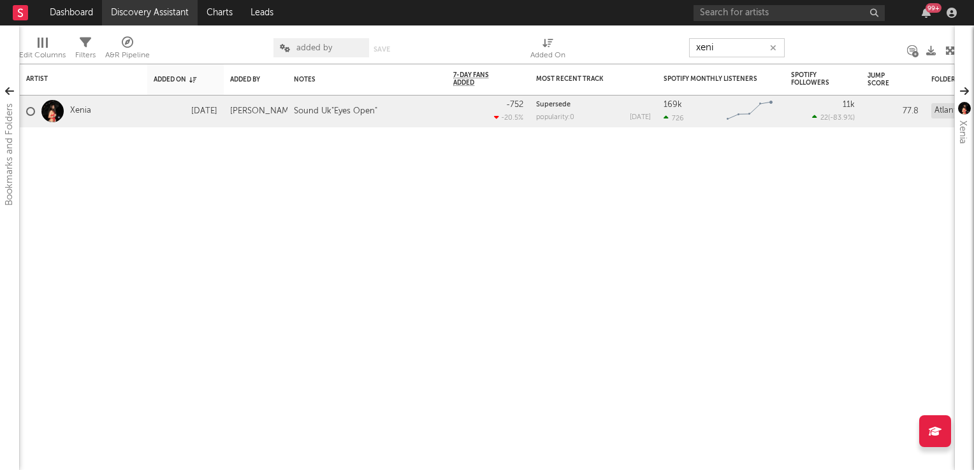
type input "xeni"
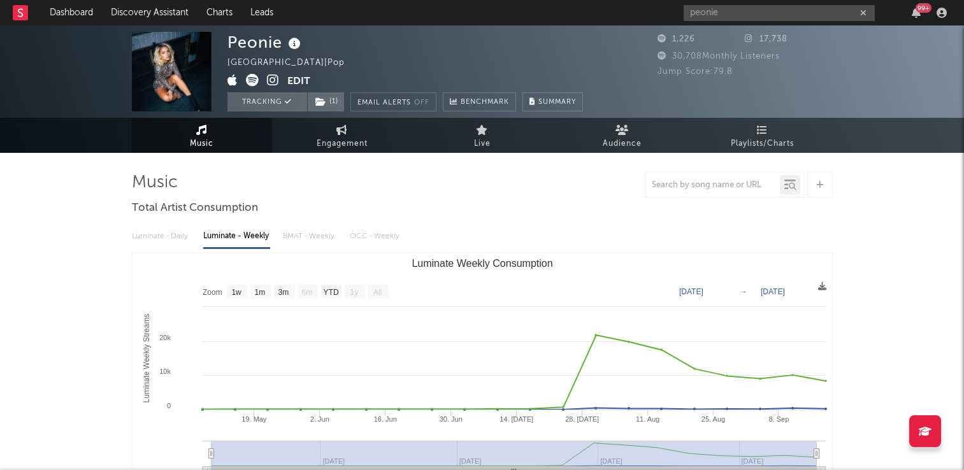
select select "1w"
click at [758, 10] on input "peonie" at bounding box center [779, 13] width 191 height 16
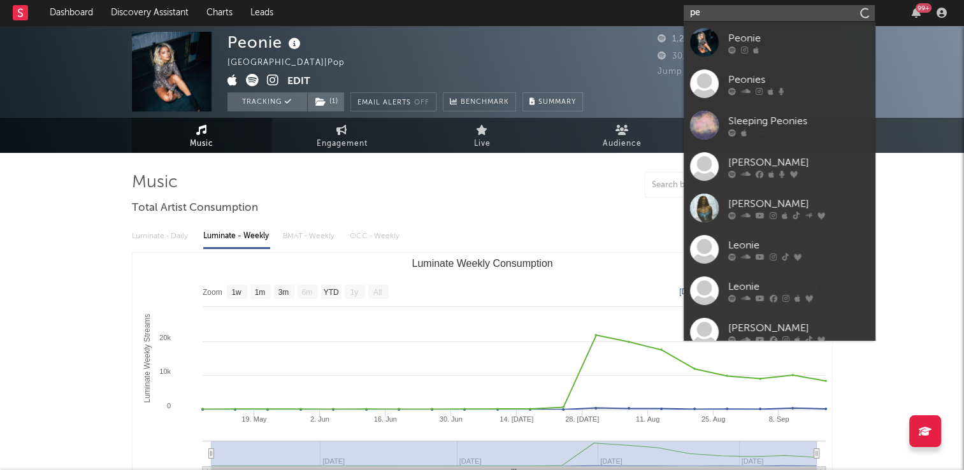
type input "p"
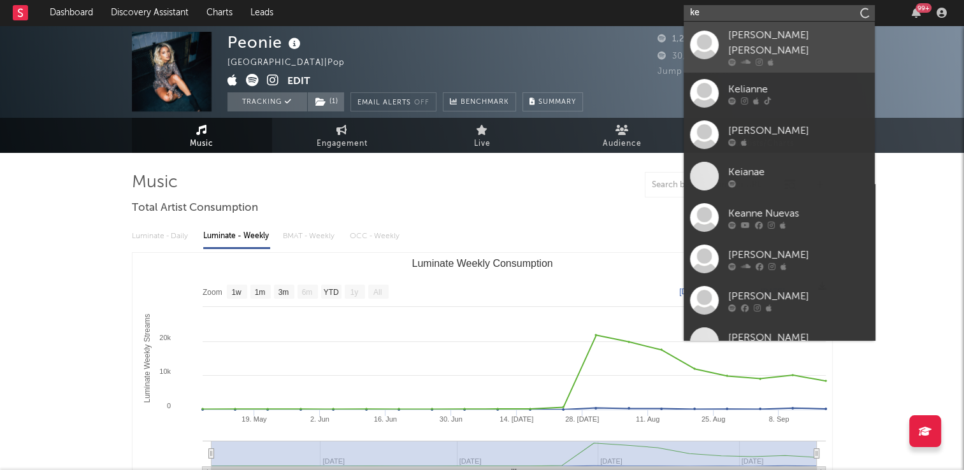
type input "k"
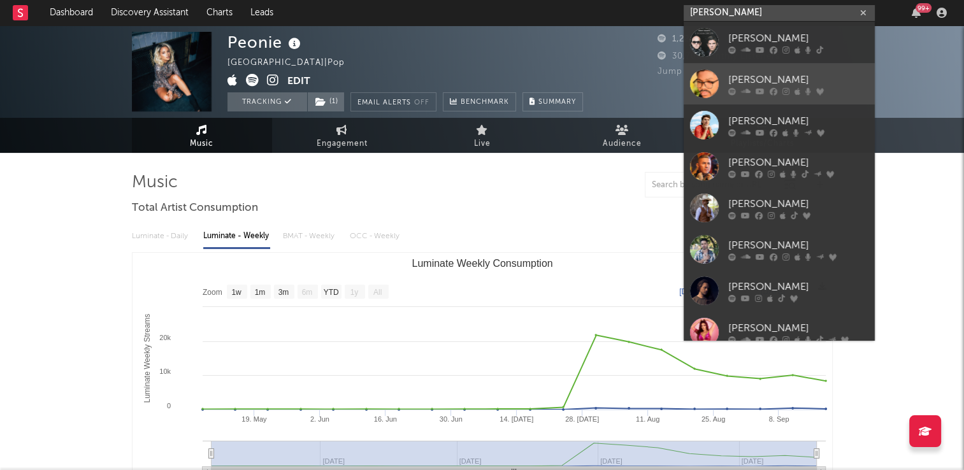
type input "franco"
click at [759, 80] on div "Franco" at bounding box center [798, 79] width 140 height 15
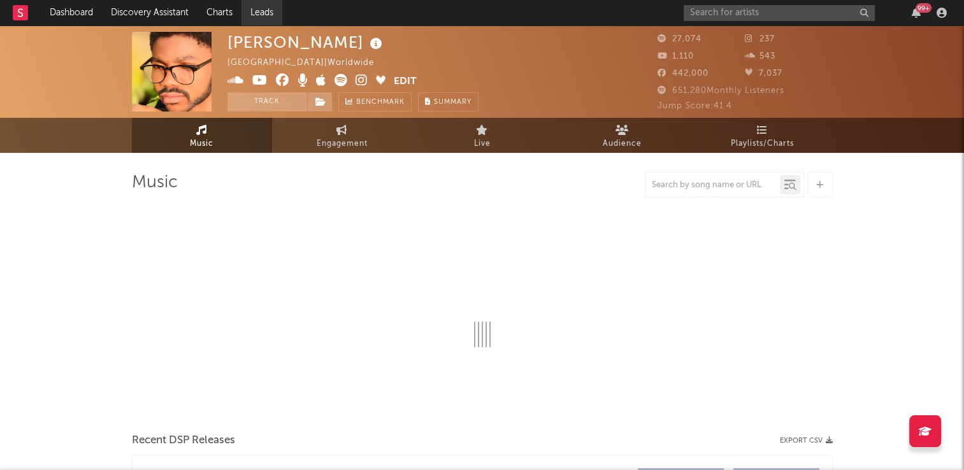
select select "6m"
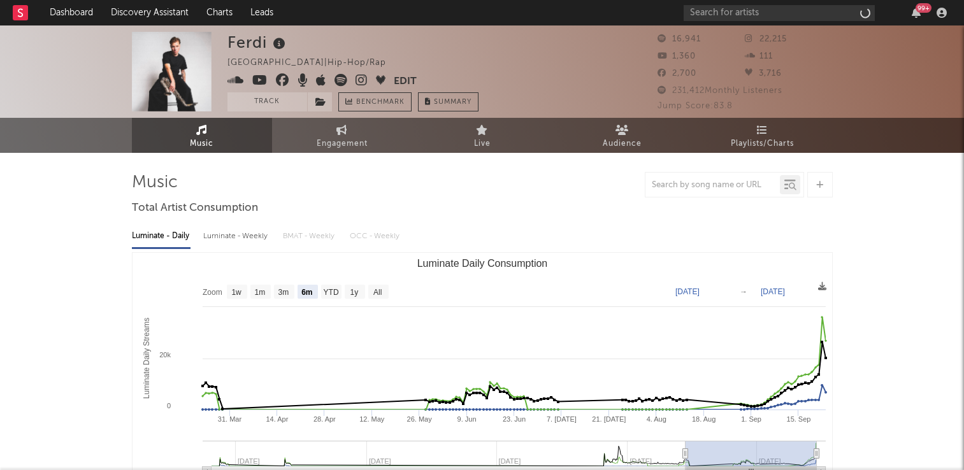
select select "6m"
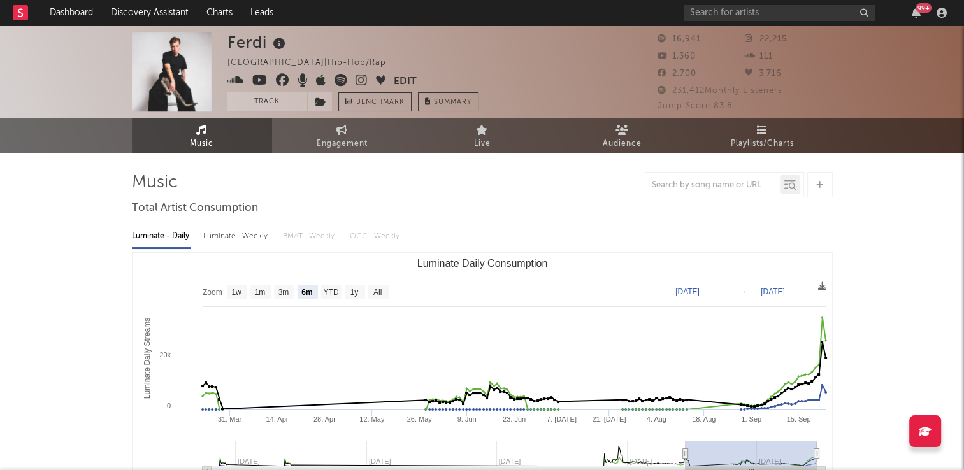
drag, startPoint x: 267, startPoint y: 102, endPoint x: 273, endPoint y: 44, distance: 58.3
click at [267, 102] on button "Track" at bounding box center [268, 101] width 80 height 19
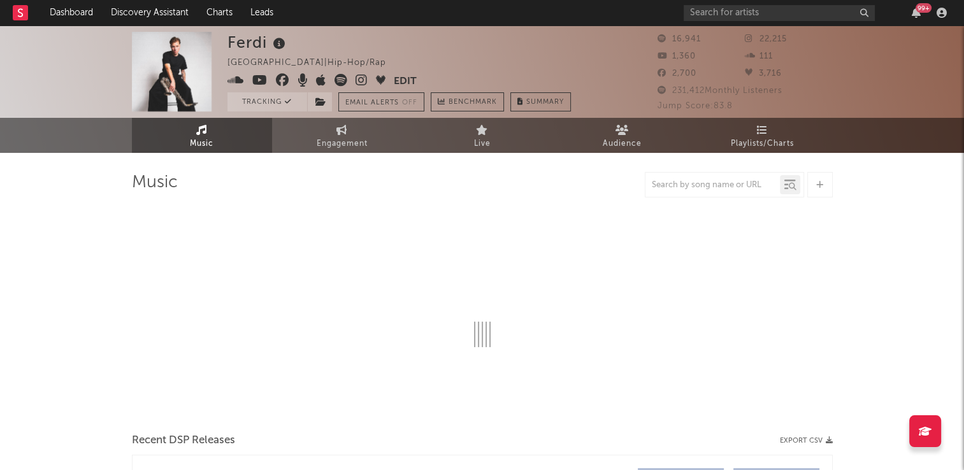
click at [278, 45] on icon at bounding box center [279, 44] width 18 height 18
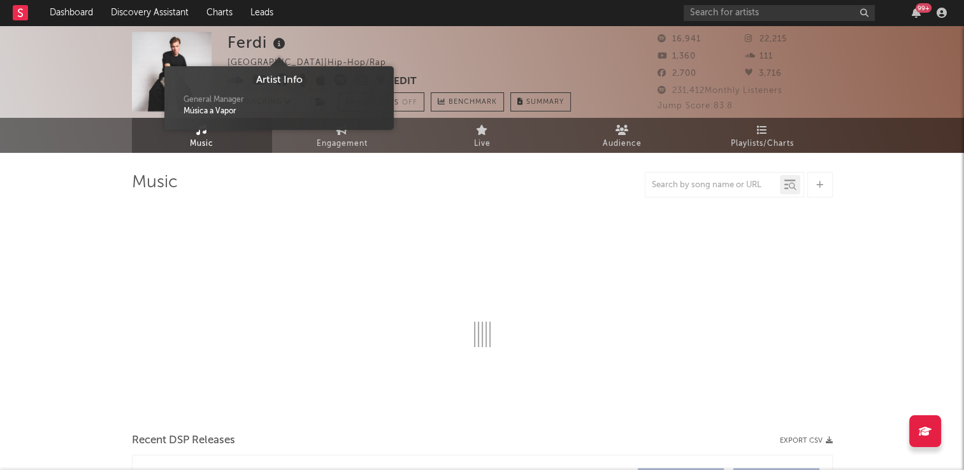
select select "6m"
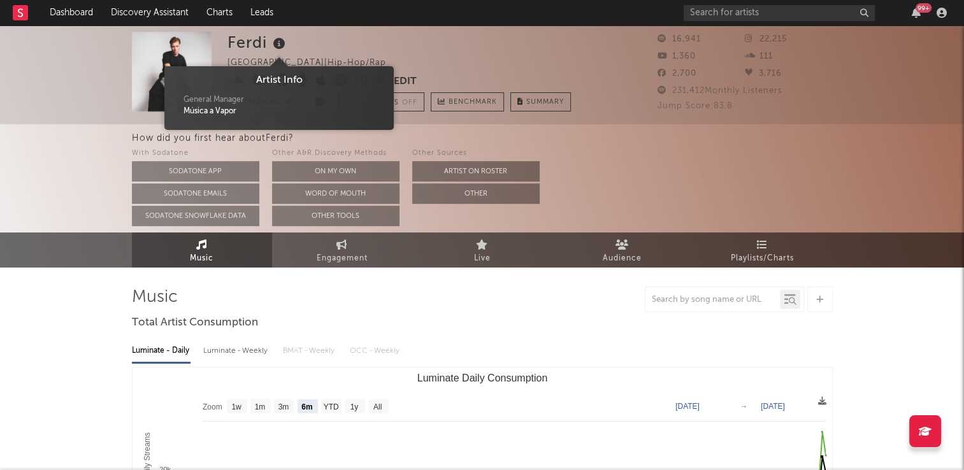
click at [336, 48] on div "Ferdi [GEOGRAPHIC_DATA] | Hip-Hop/Rap Edit Tracking Email Alerts Off Benchmark …" at bounding box center [399, 72] width 343 height 80
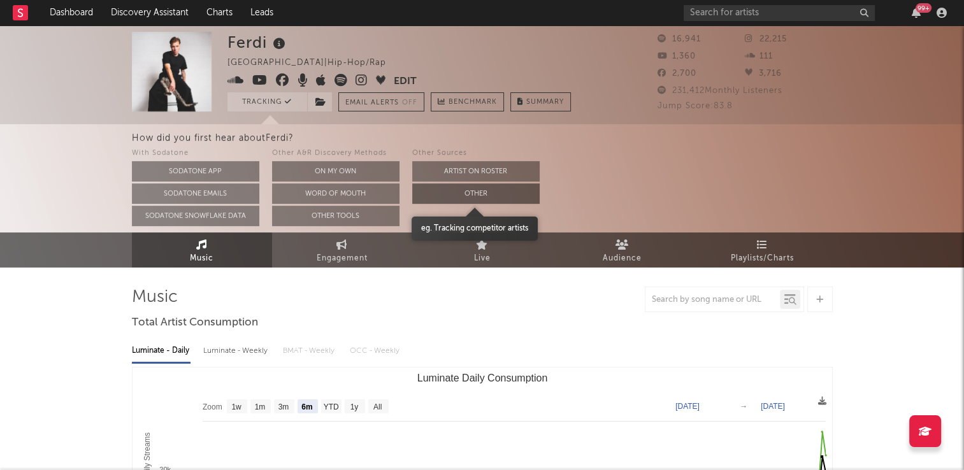
click at [449, 202] on button "Other" at bounding box center [475, 194] width 127 height 20
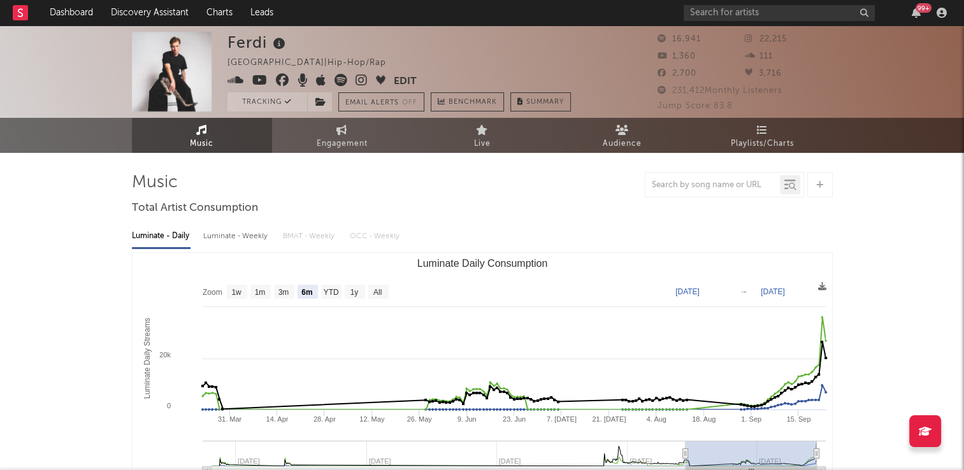
click at [362, 82] on icon at bounding box center [362, 80] width 12 height 13
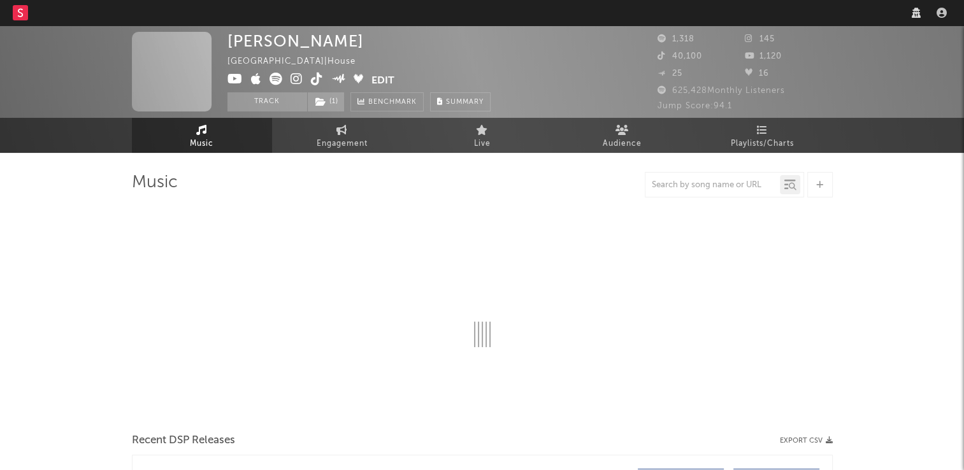
select select "1w"
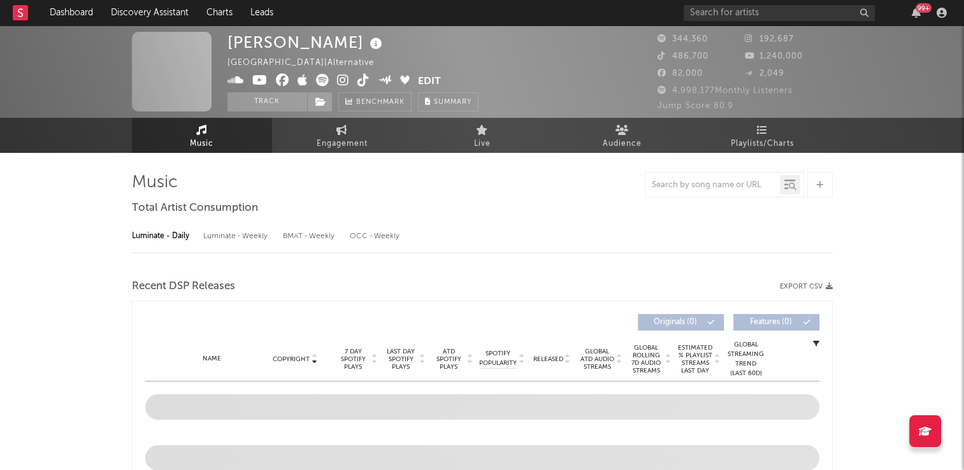
select select "6m"
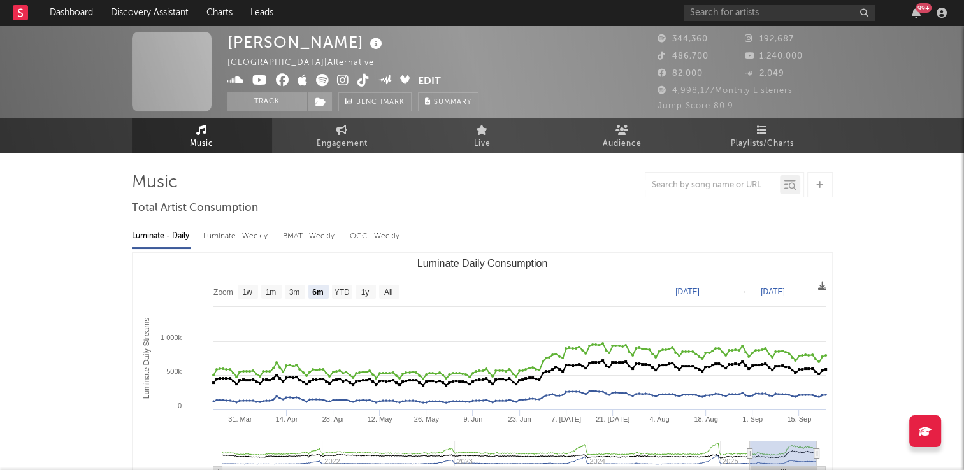
click at [367, 42] on icon at bounding box center [376, 44] width 18 height 18
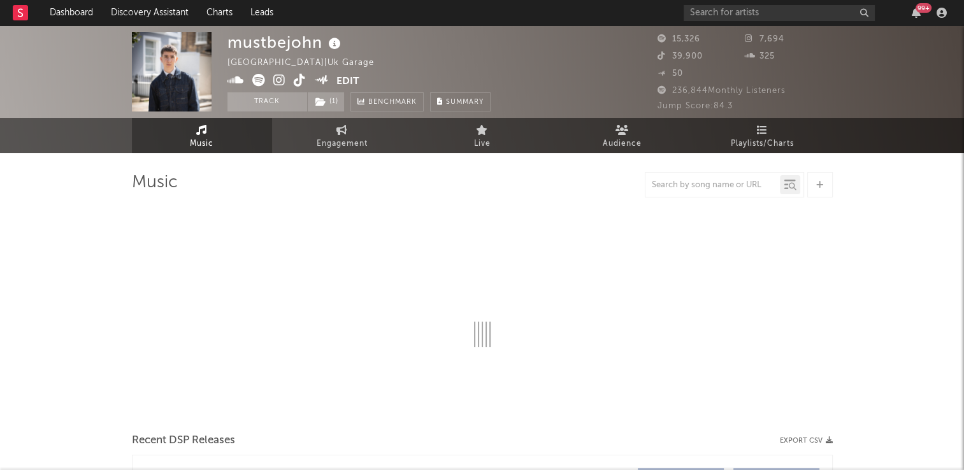
select select "6m"
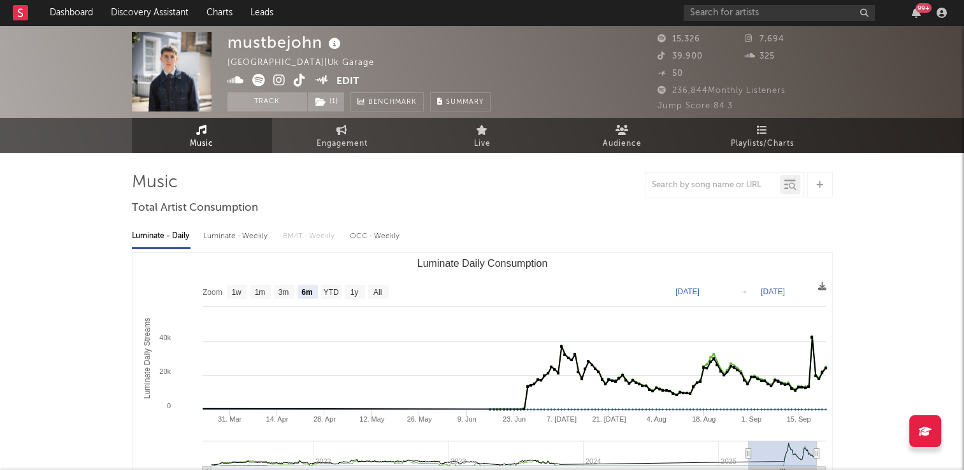
click at [329, 43] on icon at bounding box center [335, 44] width 18 height 18
click at [468, 57] on div "mustbejohn [GEOGRAPHIC_DATA] | Uk Garage Edit Track ( 1 ) Benchmark Summary" at bounding box center [359, 72] width 263 height 80
click at [296, 82] on icon at bounding box center [300, 80] width 12 height 13
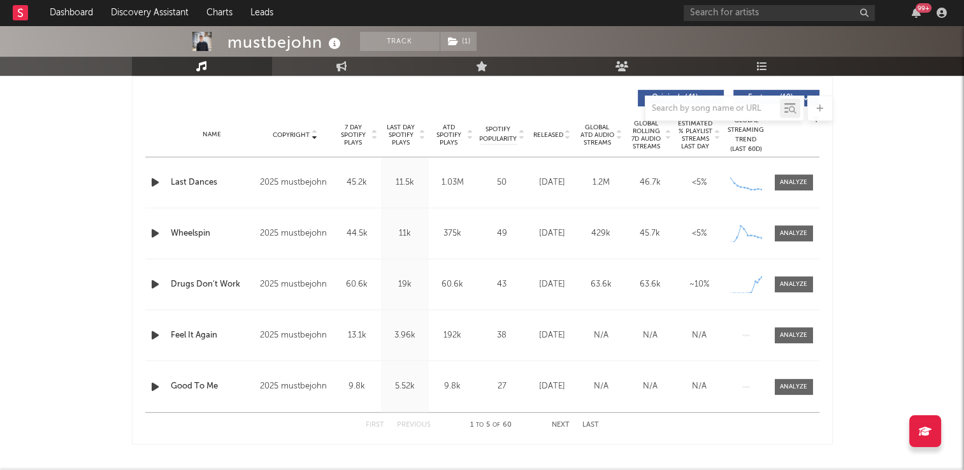
scroll to position [510, 0]
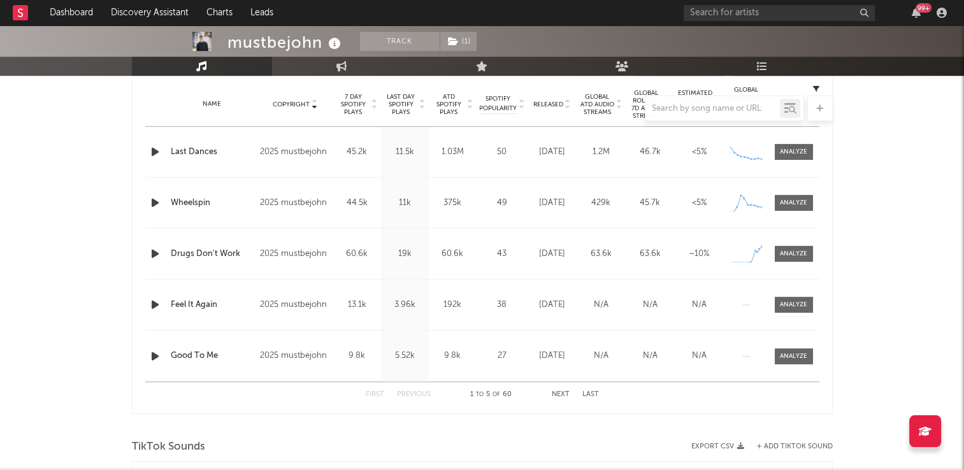
click at [153, 356] on icon "button" at bounding box center [154, 357] width 13 height 16
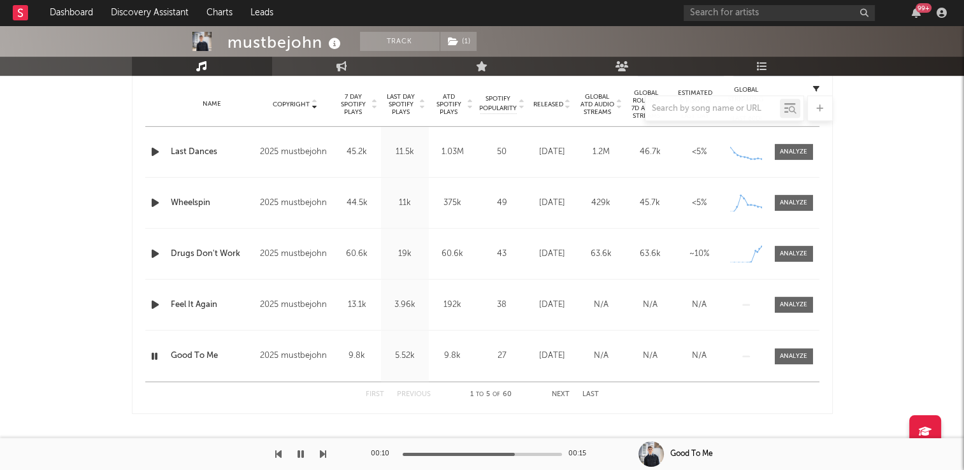
click at [300, 452] on icon "button" at bounding box center [301, 454] width 6 height 10
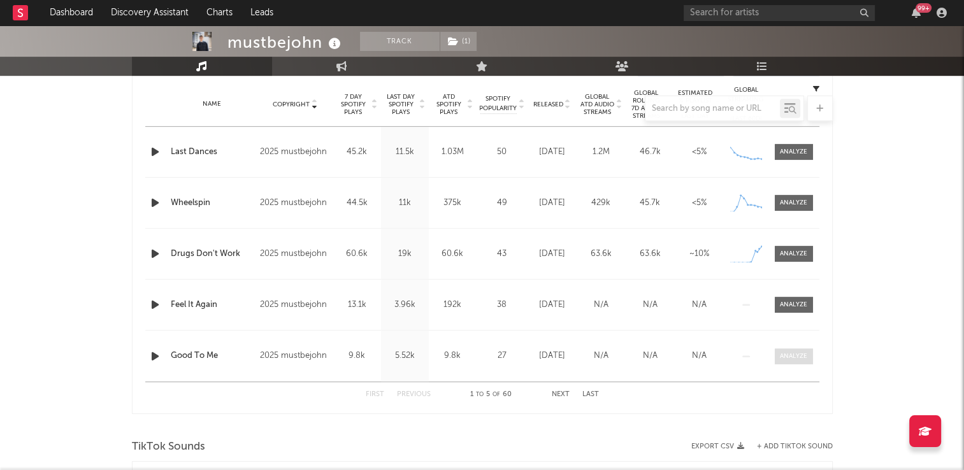
click at [800, 358] on div at bounding box center [793, 357] width 27 height 10
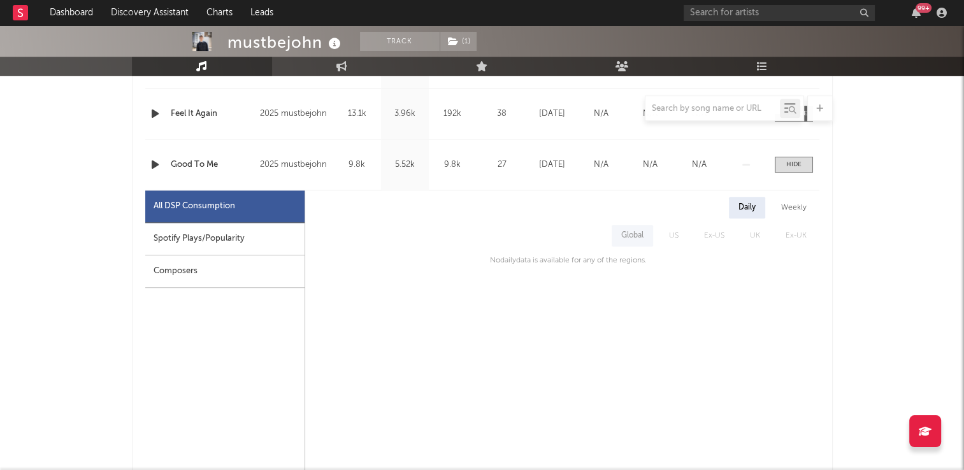
scroll to position [637, 0]
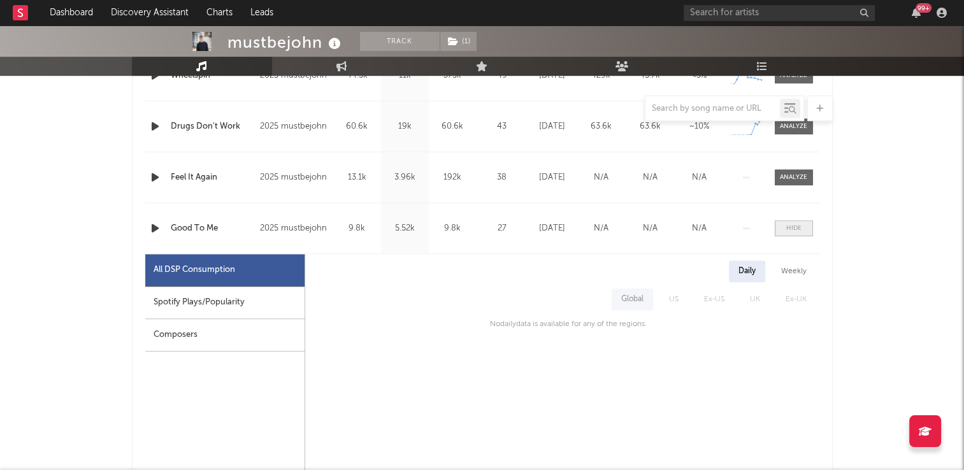
click at [794, 226] on div at bounding box center [793, 229] width 15 height 10
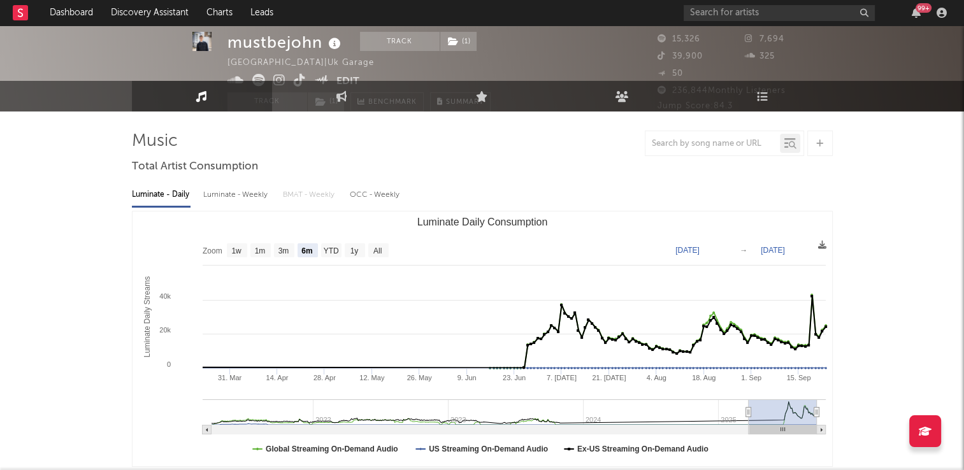
scroll to position [0, 0]
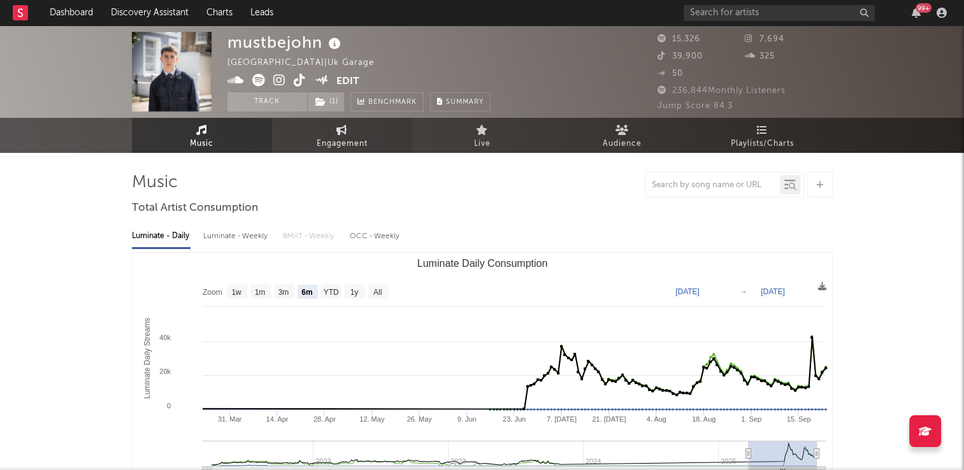
click at [347, 145] on span "Engagement" at bounding box center [342, 143] width 51 height 15
select select "1w"
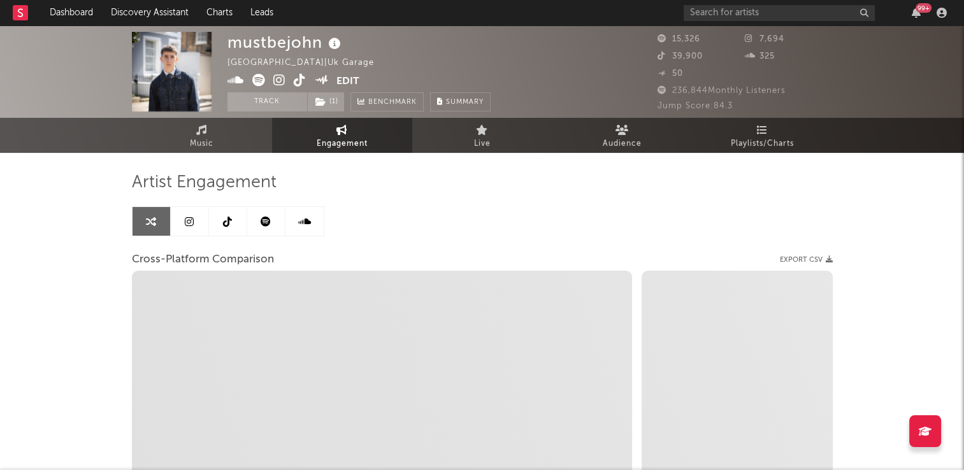
select select "1m"
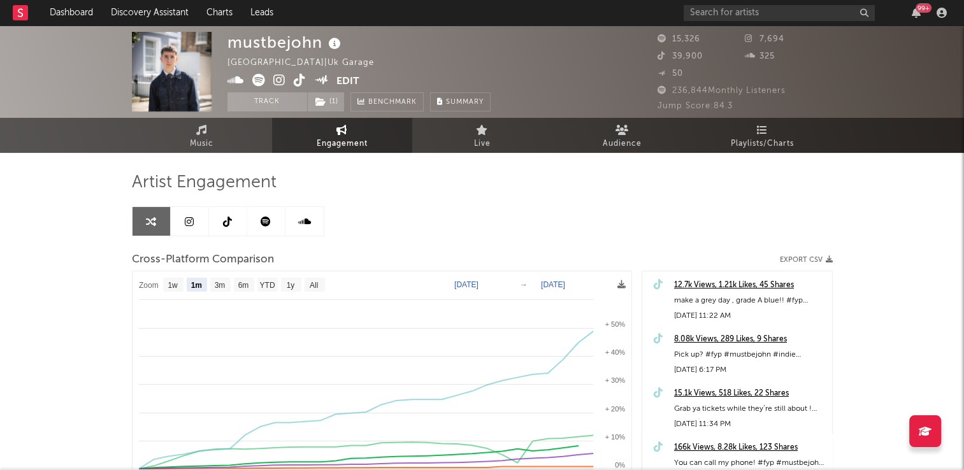
click at [225, 228] on link at bounding box center [228, 221] width 38 height 29
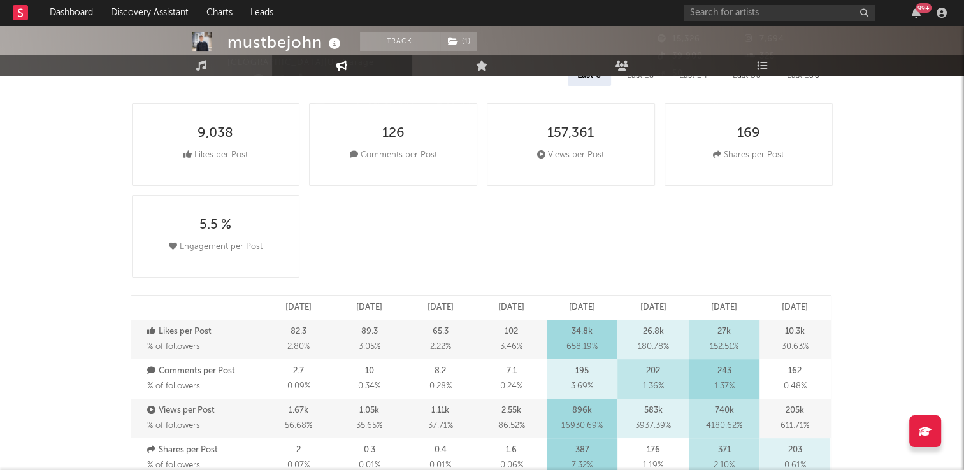
select select "6m"
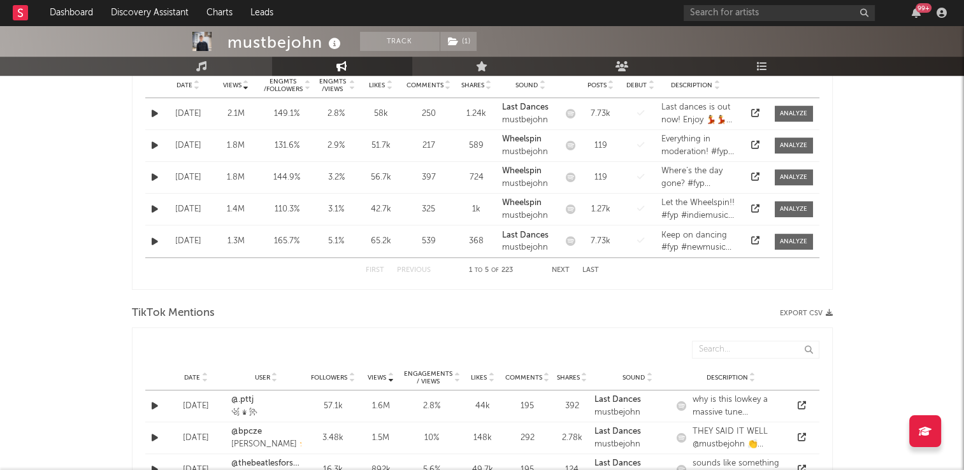
scroll to position [637, 0]
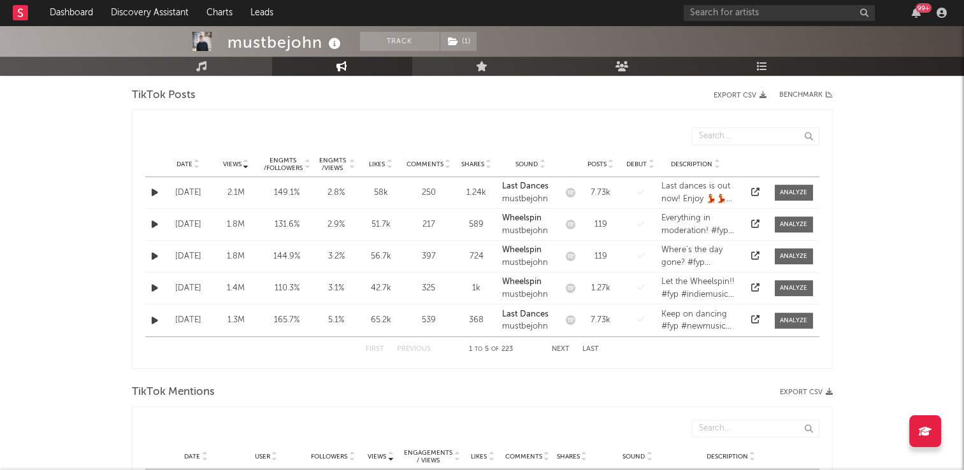
click at [196, 160] on icon at bounding box center [197, 161] width 6 height 5
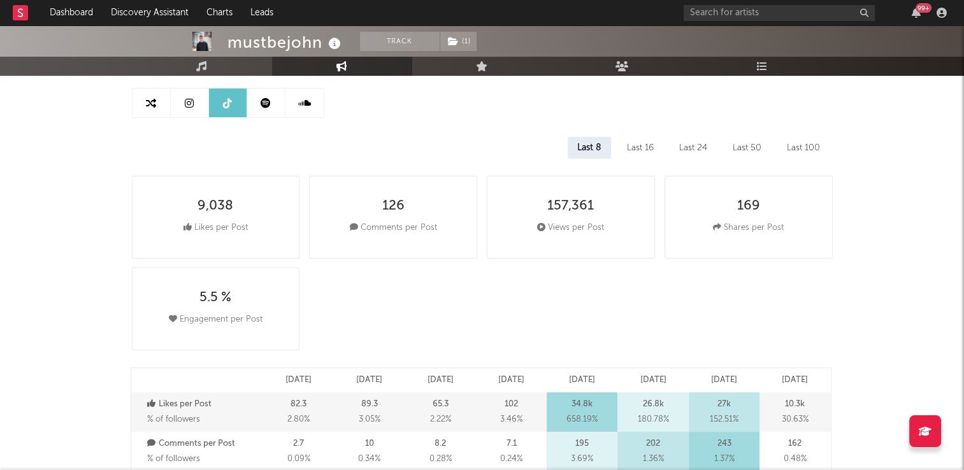
scroll to position [64, 0]
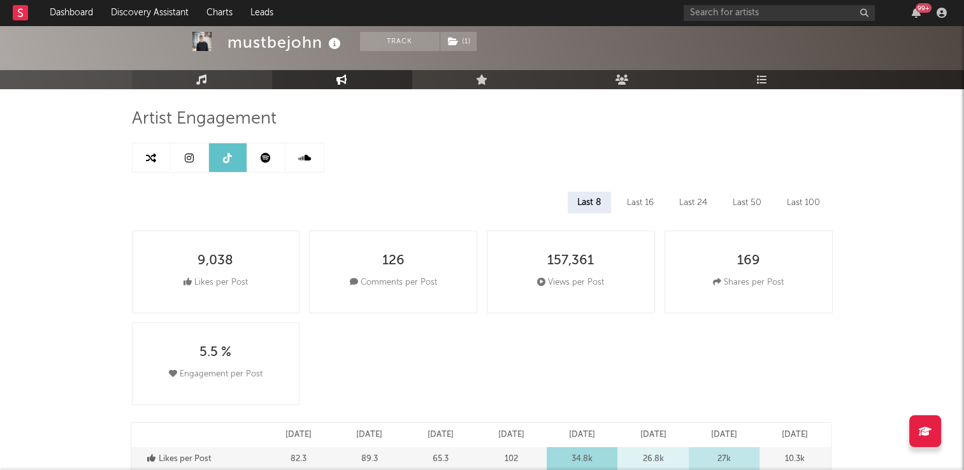
click at [203, 73] on link "Music" at bounding box center [202, 79] width 140 height 19
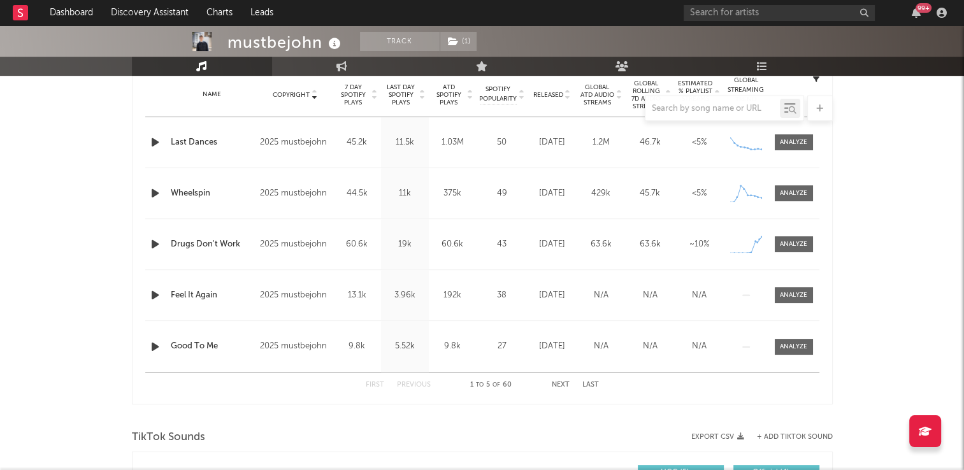
select select "6m"
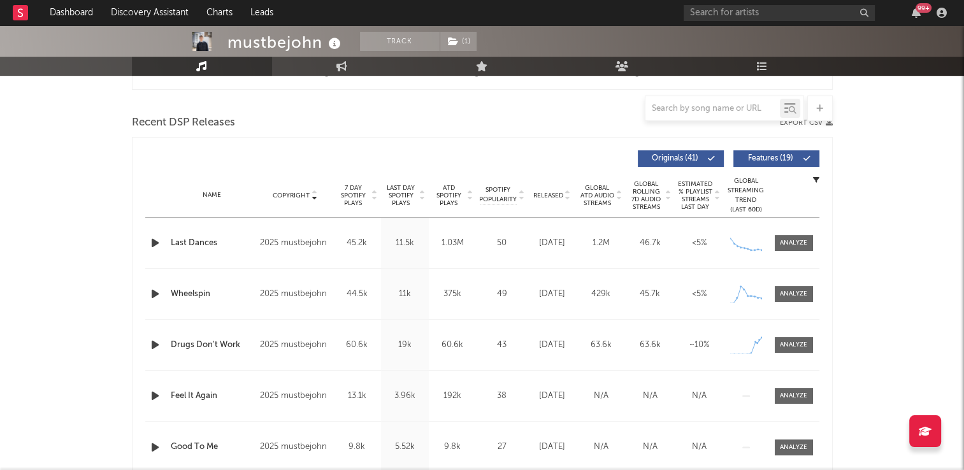
scroll to position [674, 0]
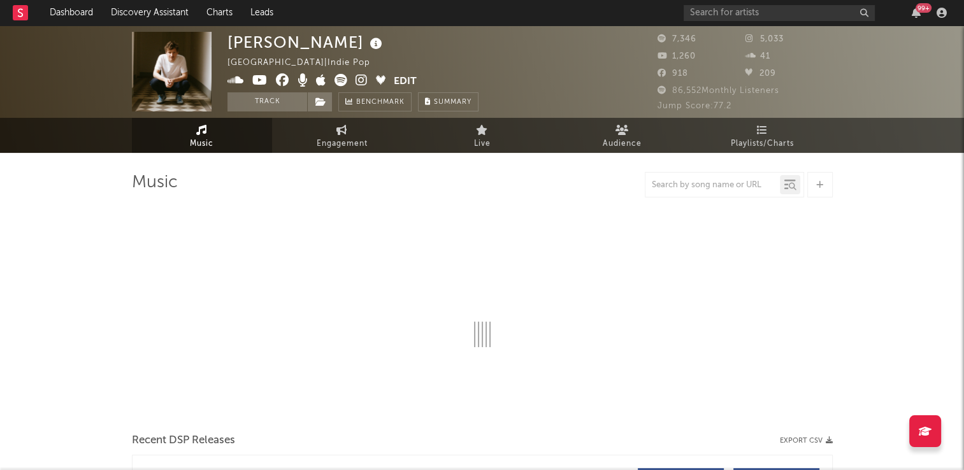
select select "6m"
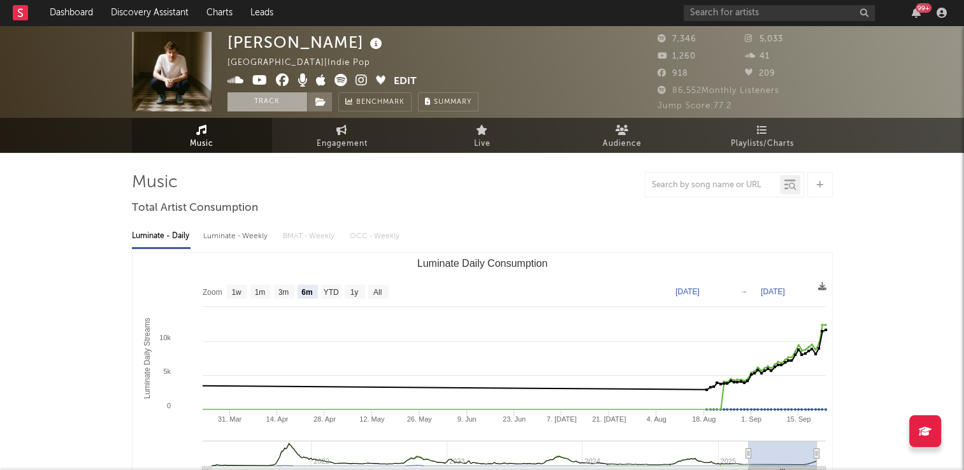
click at [259, 101] on button "Track" at bounding box center [268, 101] width 80 height 19
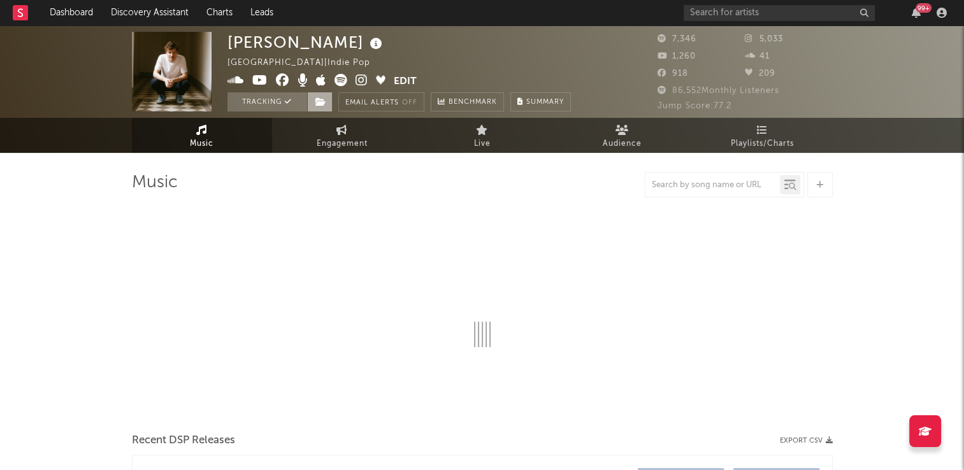
click at [319, 102] on icon at bounding box center [320, 102] width 11 height 9
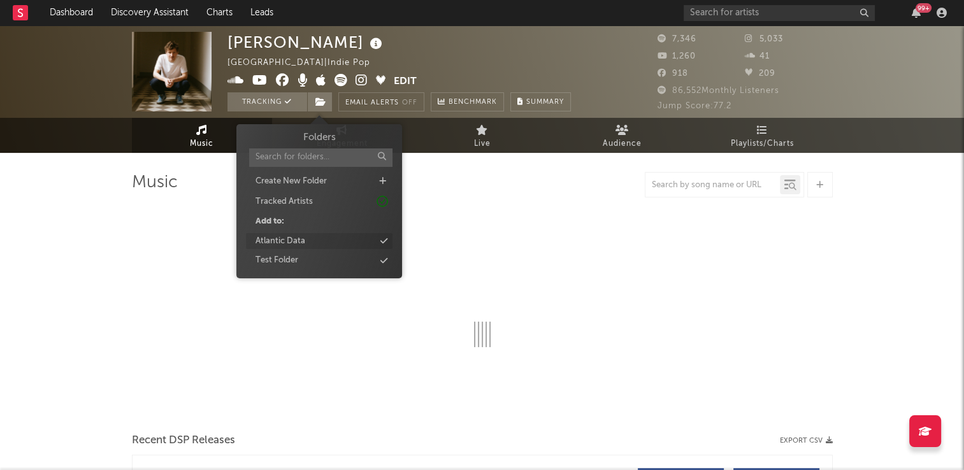
select select "6m"
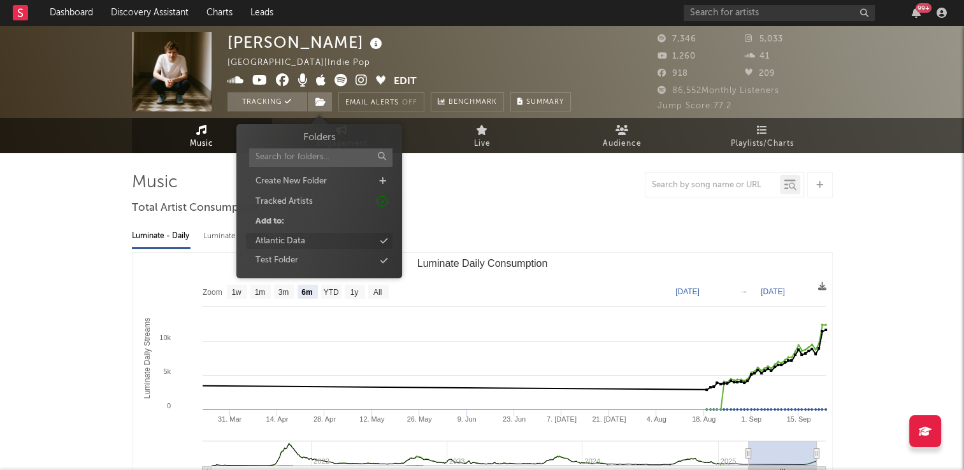
click at [316, 243] on div "Atlantic Data" at bounding box center [319, 241] width 147 height 17
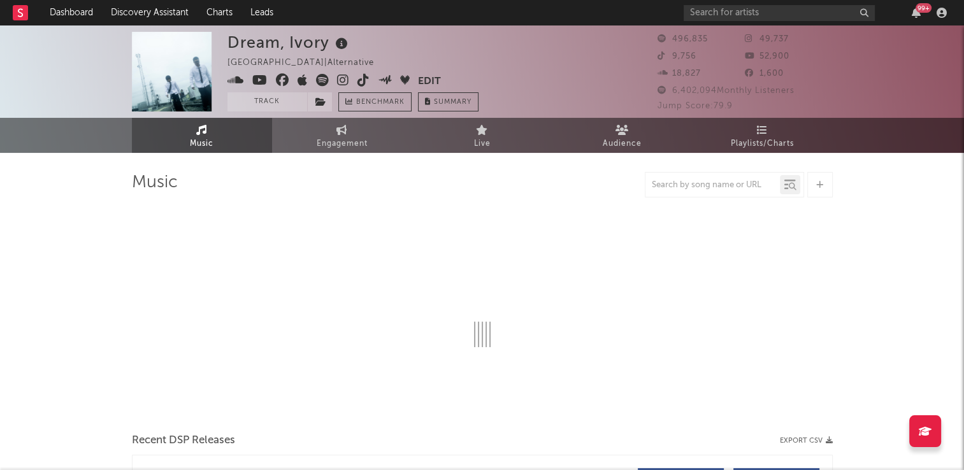
select select "6m"
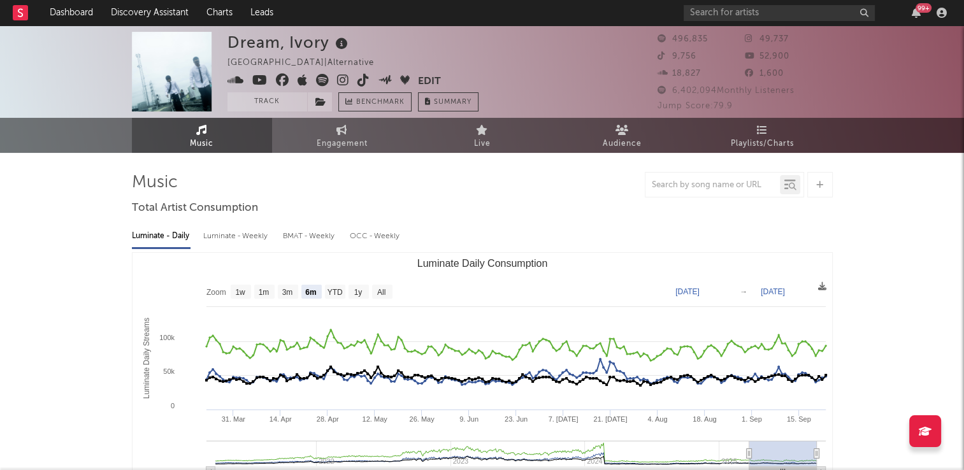
click at [341, 45] on icon at bounding box center [342, 44] width 18 height 18
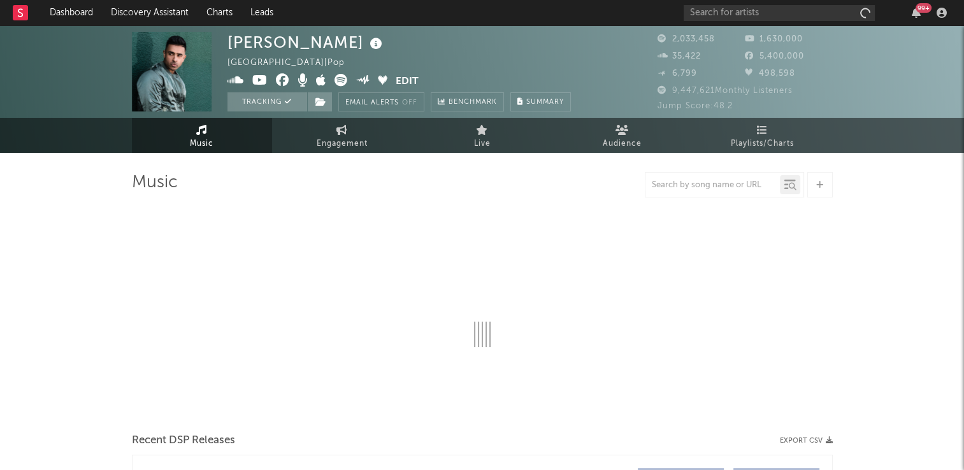
select select "6m"
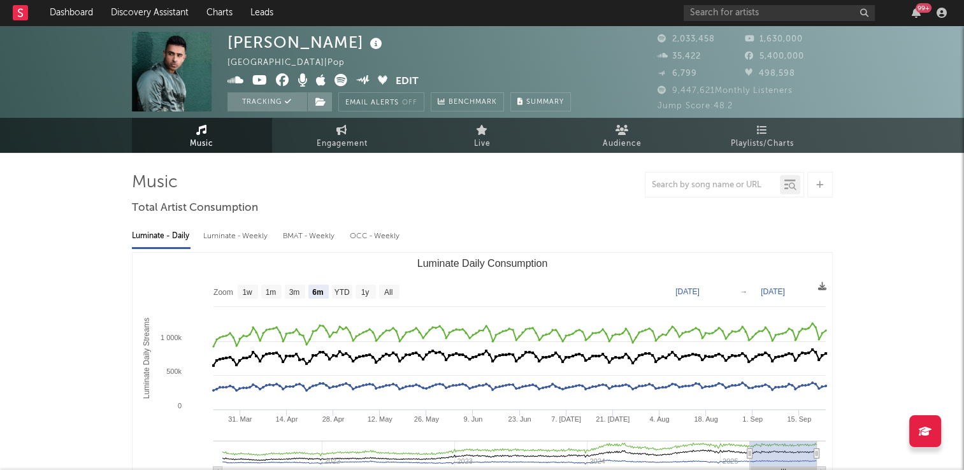
click at [367, 47] on icon at bounding box center [376, 44] width 18 height 18
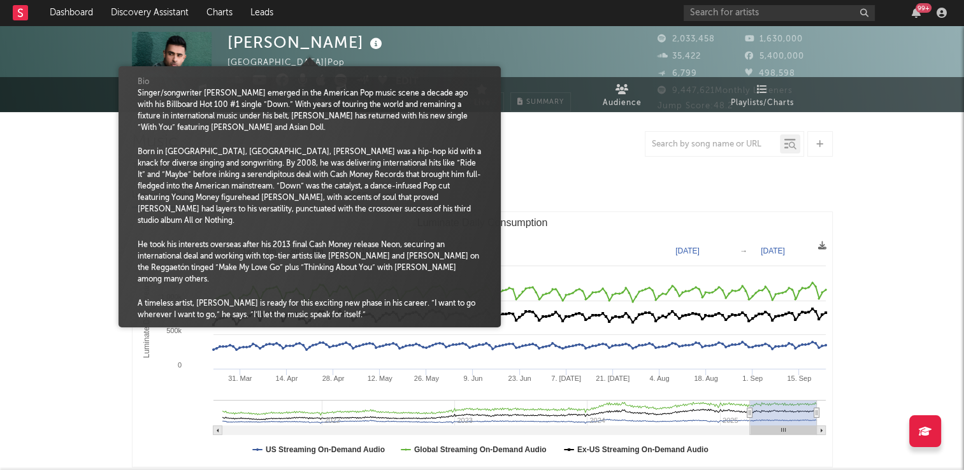
scroll to position [64, 0]
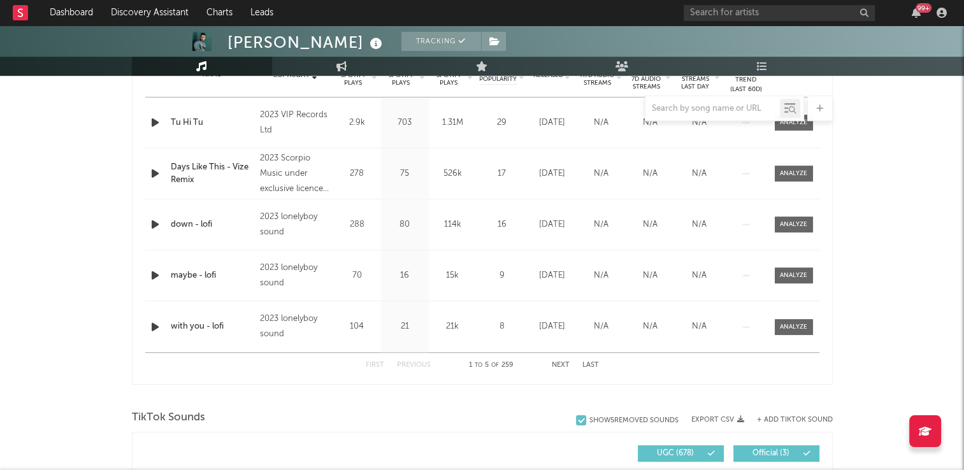
scroll to position [510, 0]
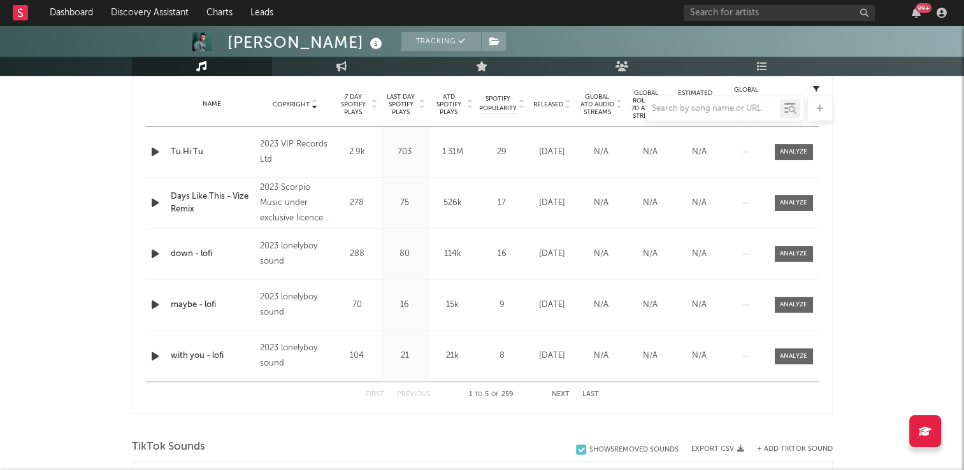
click at [313, 98] on div at bounding box center [482, 108] width 701 height 25
click at [314, 103] on div at bounding box center [482, 108] width 701 height 25
click at [561, 394] on button "Next" at bounding box center [561, 394] width 18 height 7
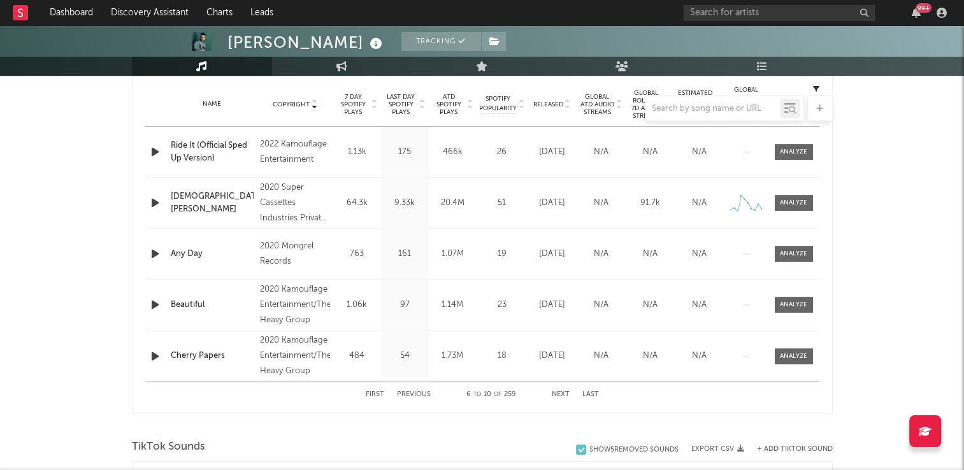
click at [561, 394] on button "Next" at bounding box center [561, 394] width 18 height 7
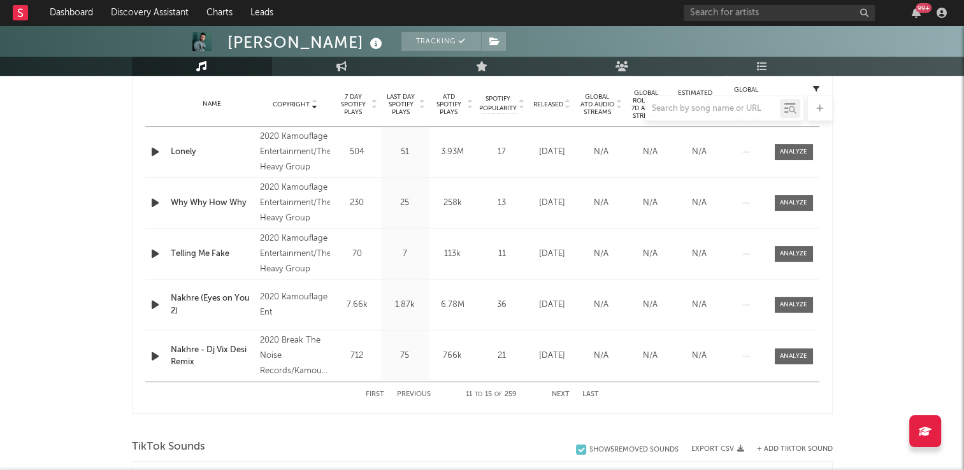
click at [561, 394] on button "Next" at bounding box center [561, 394] width 18 height 7
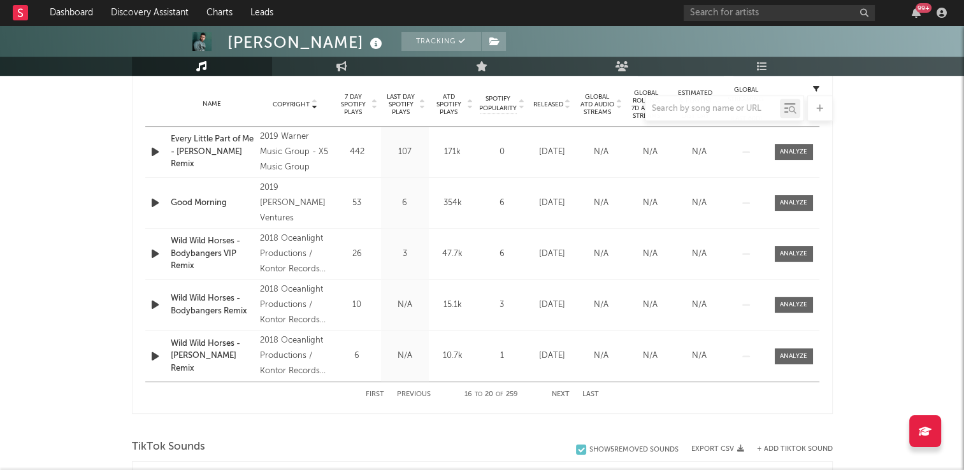
click at [561, 394] on button "Next" at bounding box center [561, 394] width 18 height 7
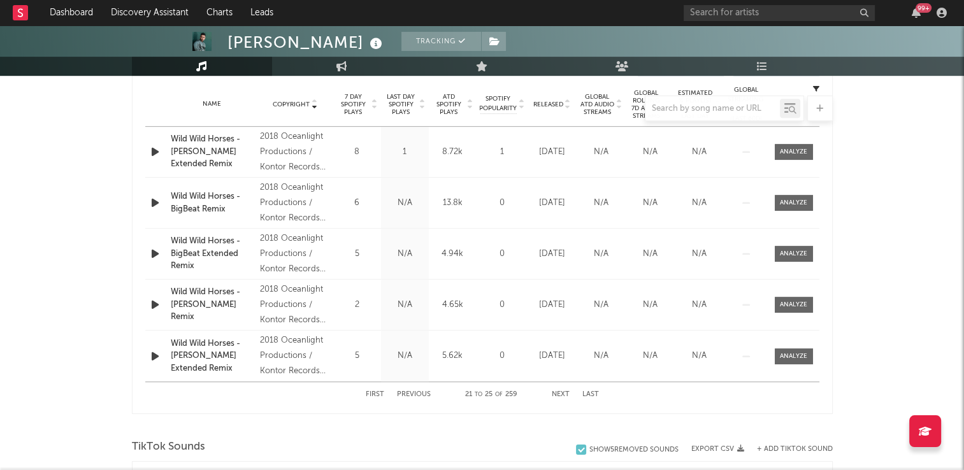
click at [561, 394] on button "Next" at bounding box center [561, 394] width 18 height 7
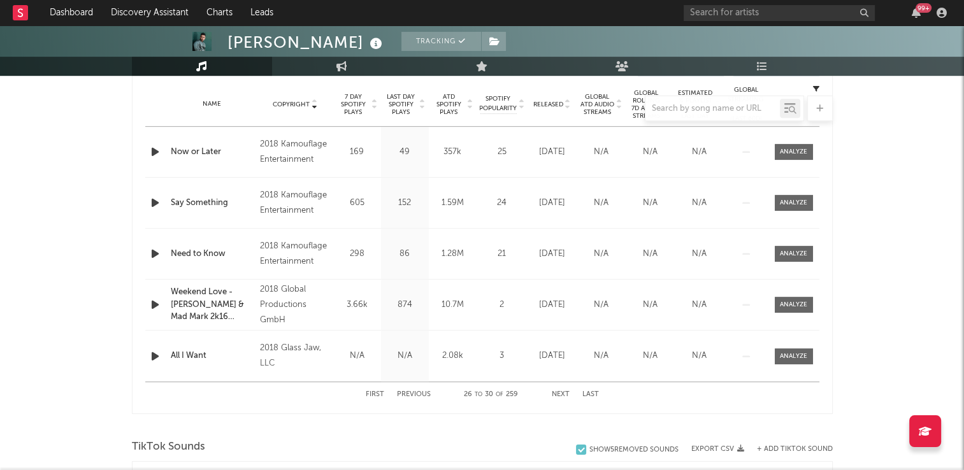
click at [561, 394] on button "Next" at bounding box center [561, 394] width 18 height 7
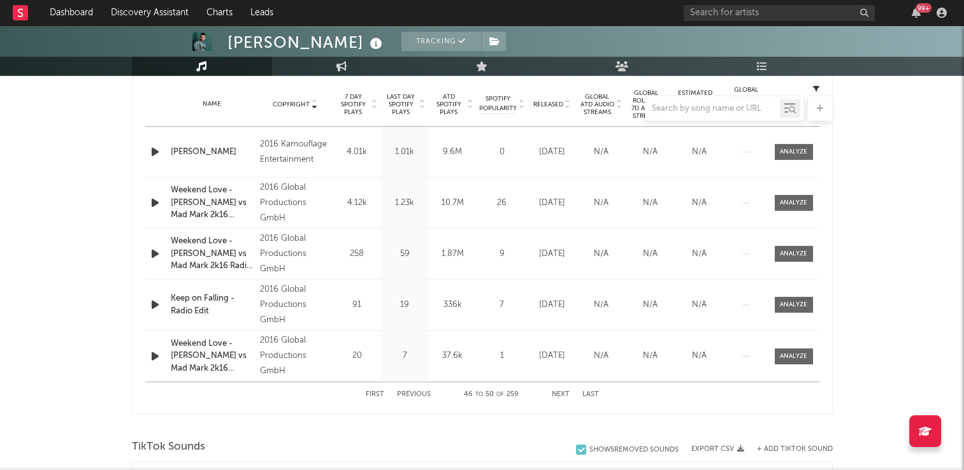
click at [561, 394] on button "Next" at bounding box center [561, 394] width 18 height 7
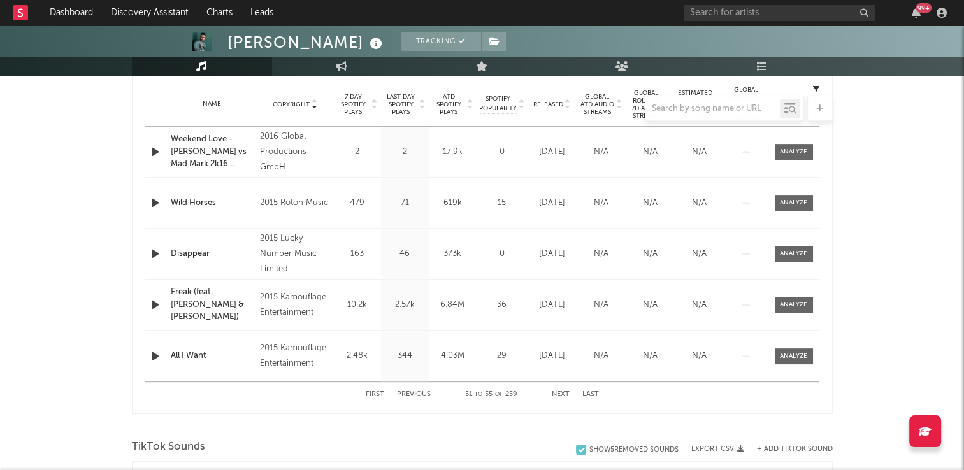
click at [561, 394] on button "Next" at bounding box center [561, 394] width 18 height 7
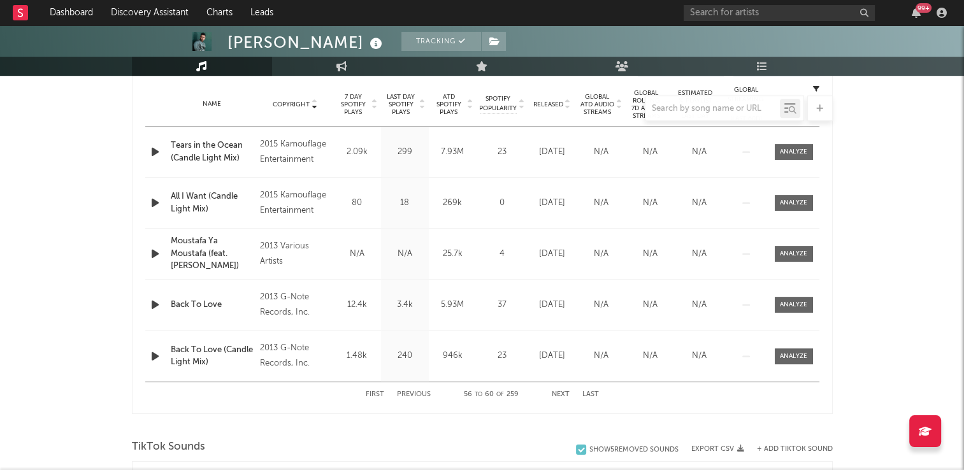
click at [368, 392] on button "First" at bounding box center [375, 394] width 18 height 7
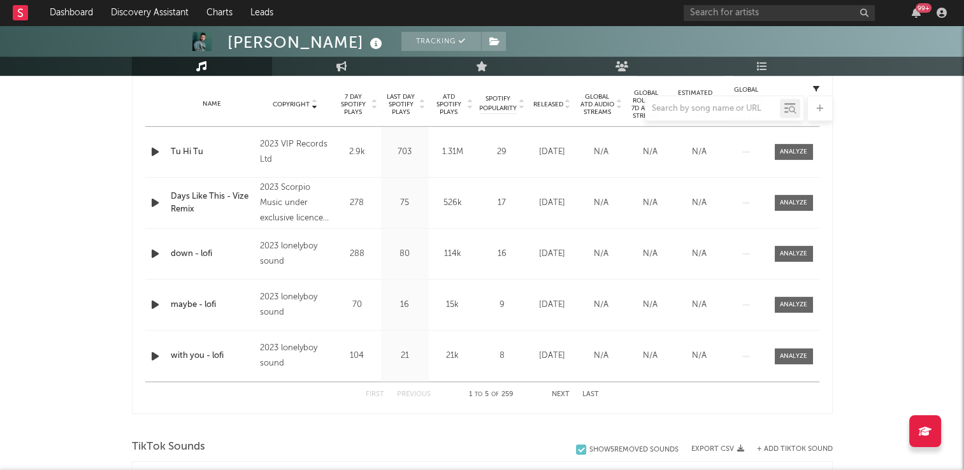
click at [562, 392] on button "Next" at bounding box center [561, 394] width 18 height 7
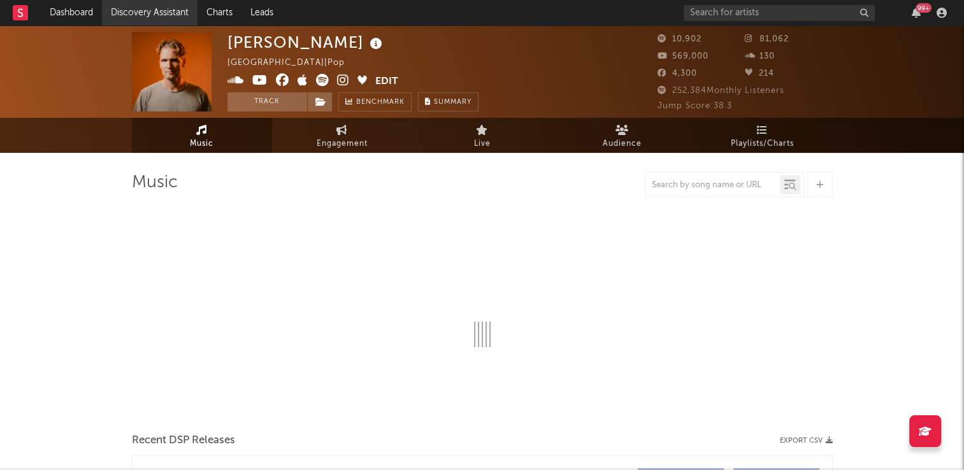
select select "6m"
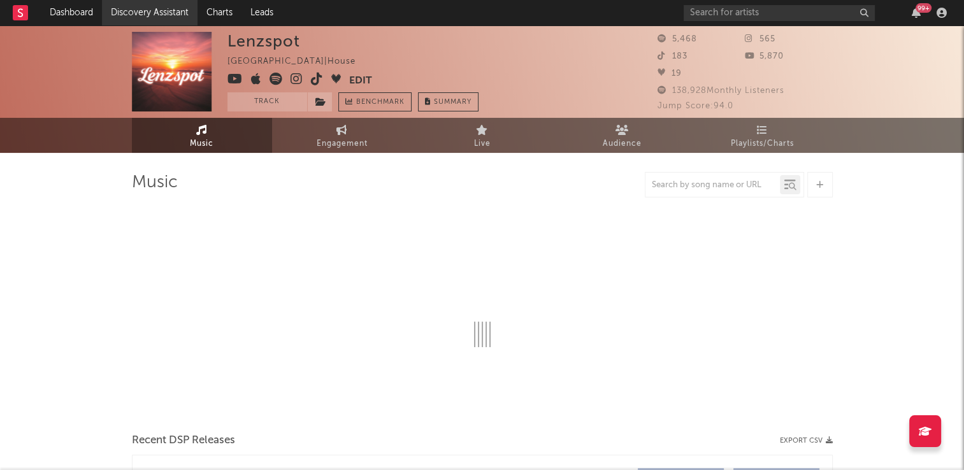
select select "6m"
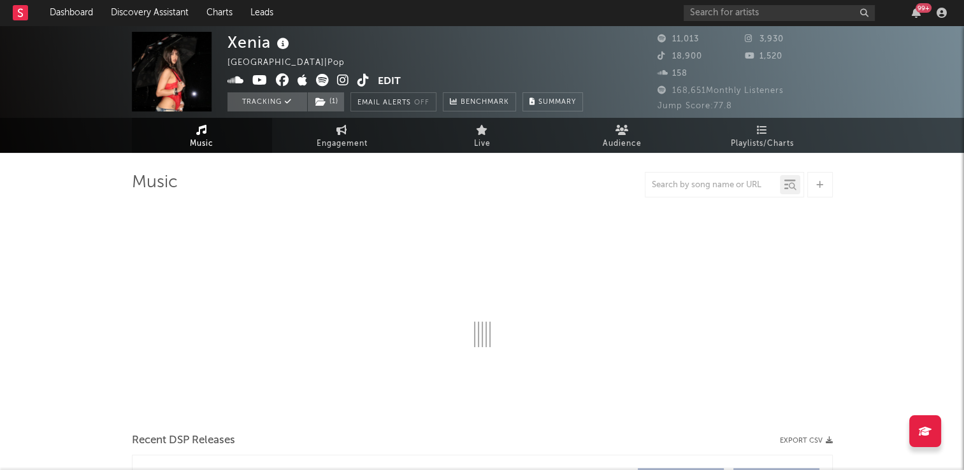
select select "6m"
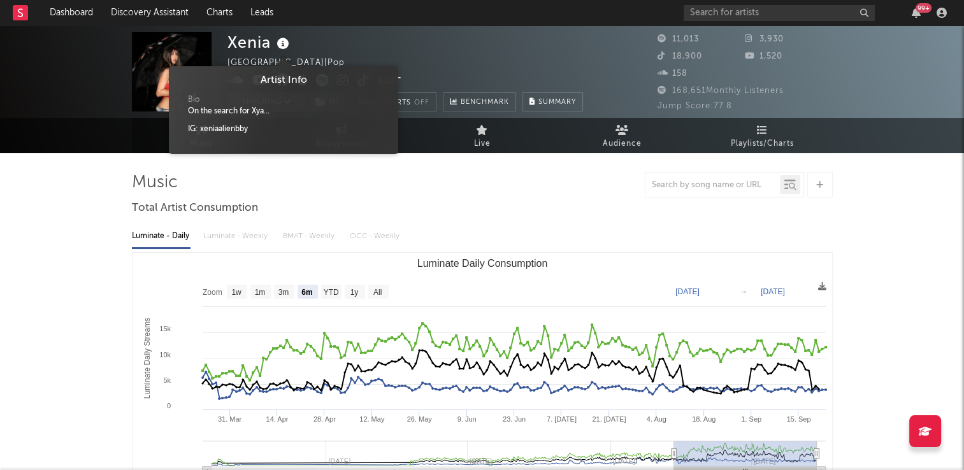
click at [284, 45] on icon at bounding box center [283, 44] width 18 height 18
click at [410, 45] on div "Xenia United Kingdom | Pop Edit Tracking ( 1 ) Email Alerts Off Benchmark Summa…" at bounding box center [406, 72] width 356 height 80
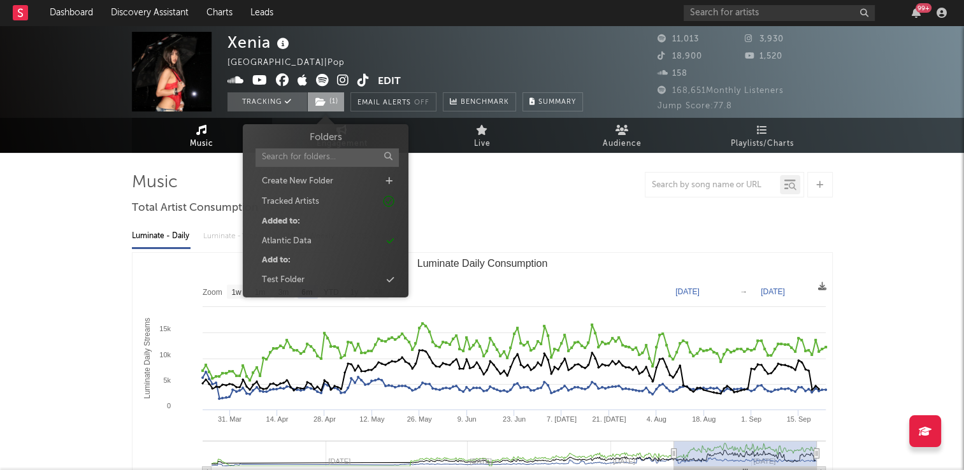
click at [329, 104] on span "( 1 )" at bounding box center [326, 101] width 38 height 19
click at [432, 47] on div "Xenia United Kingdom | Pop Edit Tracking ( 1 ) Email Alerts Off Benchmark Summa…" at bounding box center [406, 72] width 356 height 80
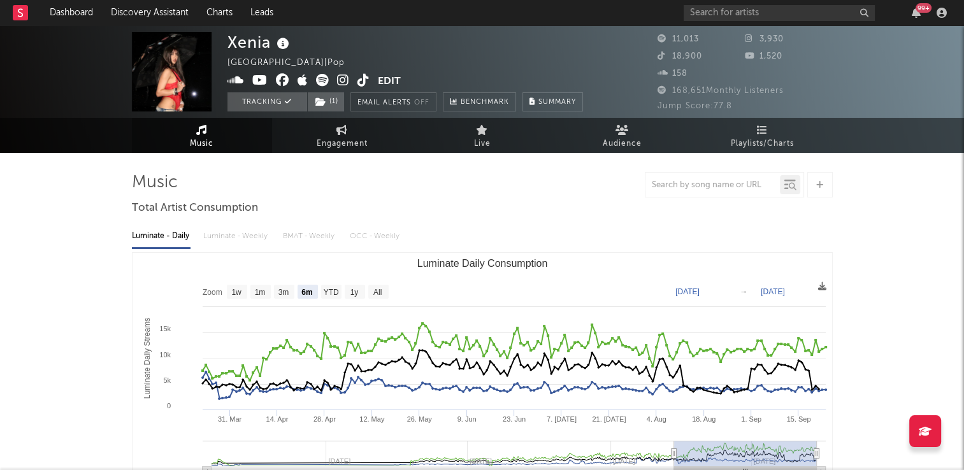
click at [365, 81] on icon at bounding box center [364, 80] width 12 height 13
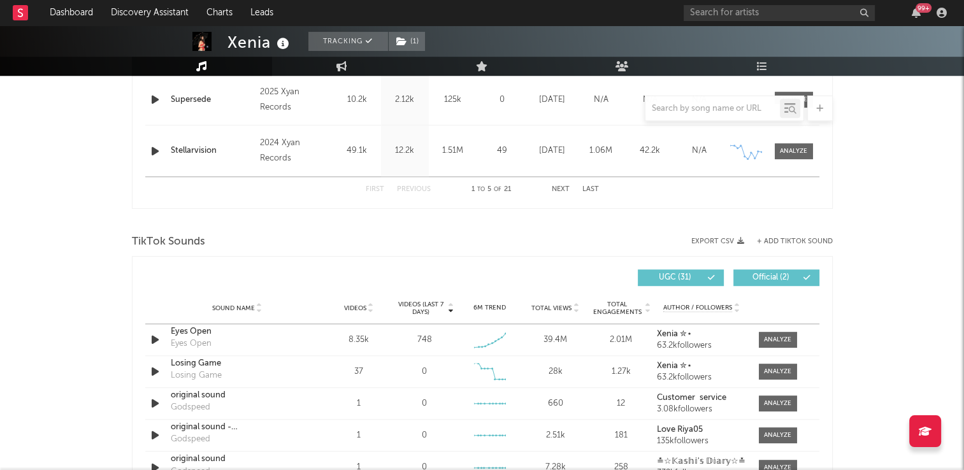
scroll to position [828, 0]
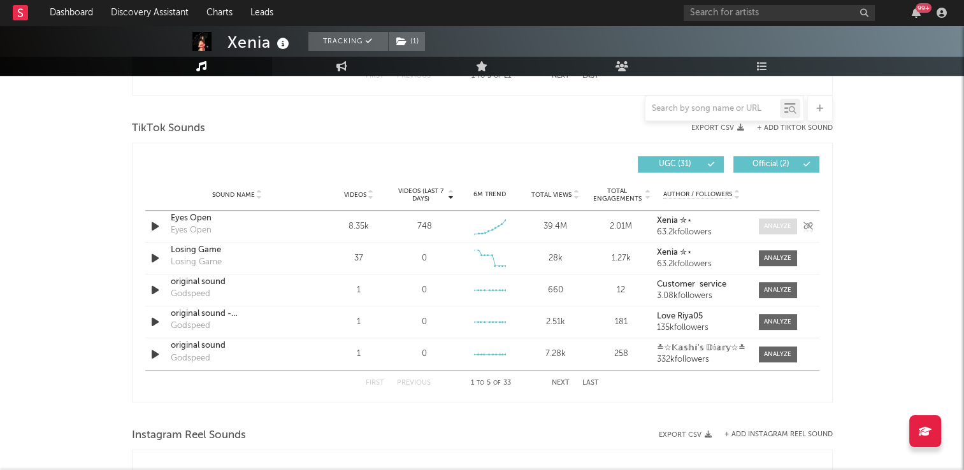
click at [779, 228] on div at bounding box center [777, 227] width 27 height 10
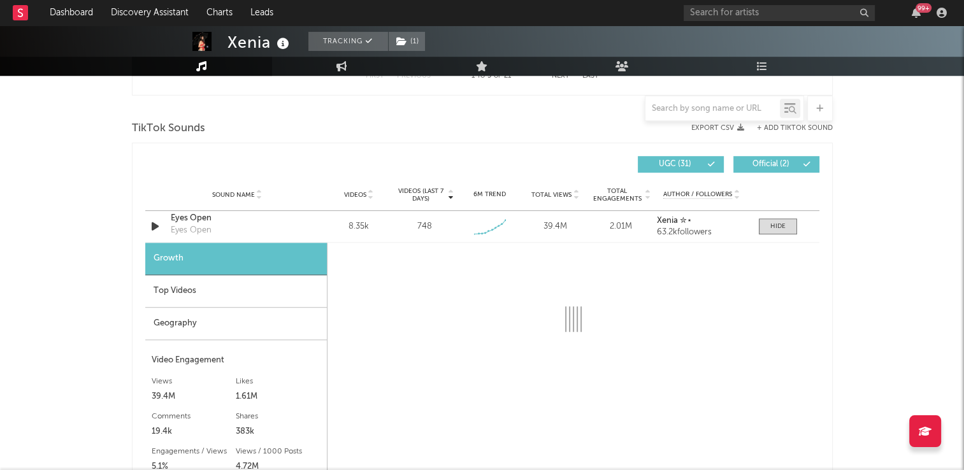
select select "6m"
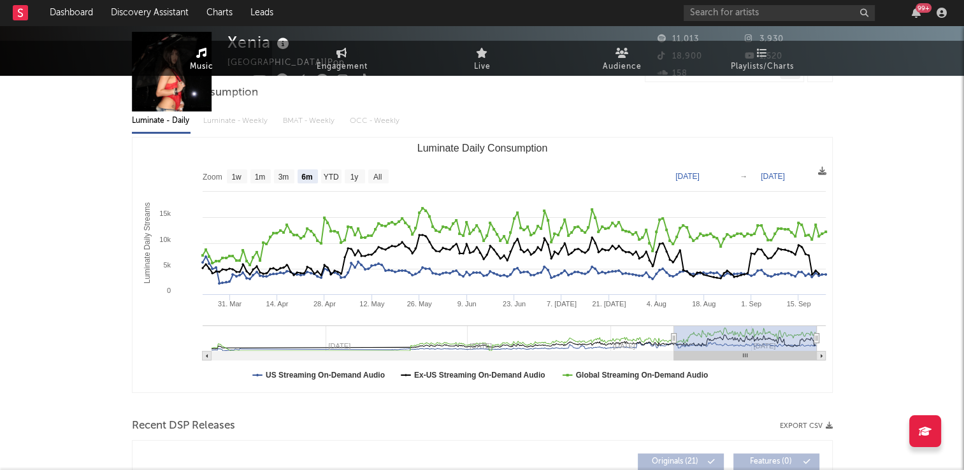
scroll to position [0, 0]
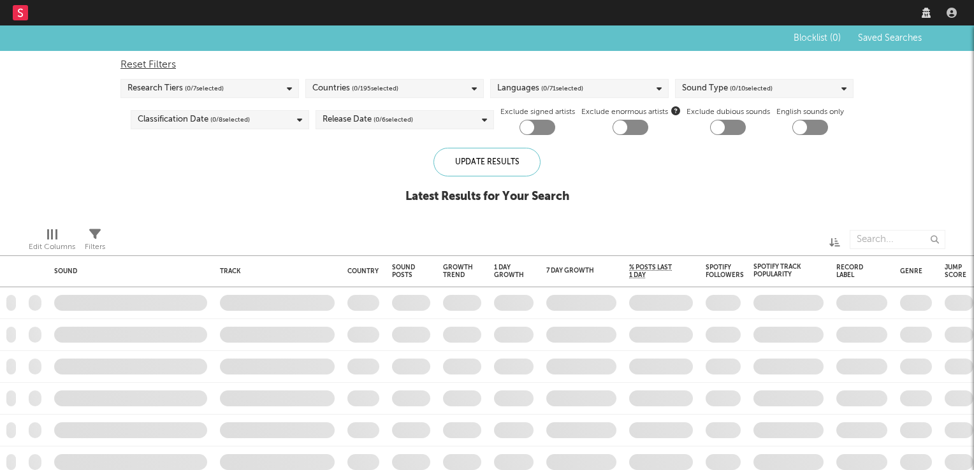
checkbox input "true"
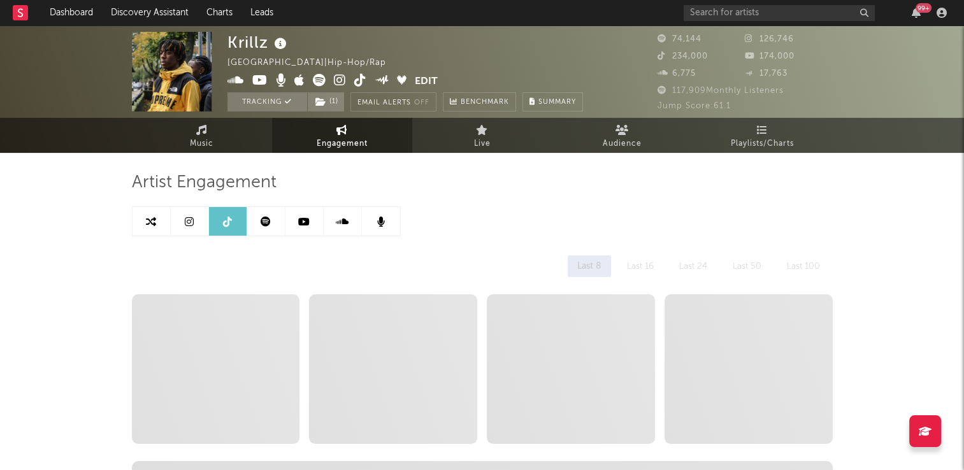
select select "6m"
